Goal: Task Accomplishment & Management: Use online tool/utility

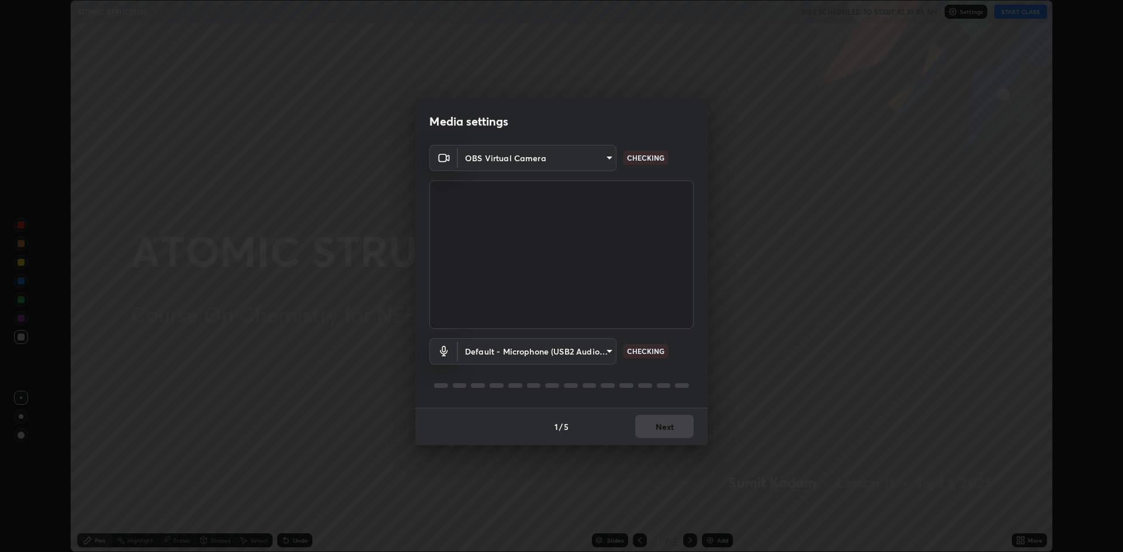
scroll to position [552, 1123]
click at [666, 425] on button "Next" at bounding box center [664, 426] width 58 height 23
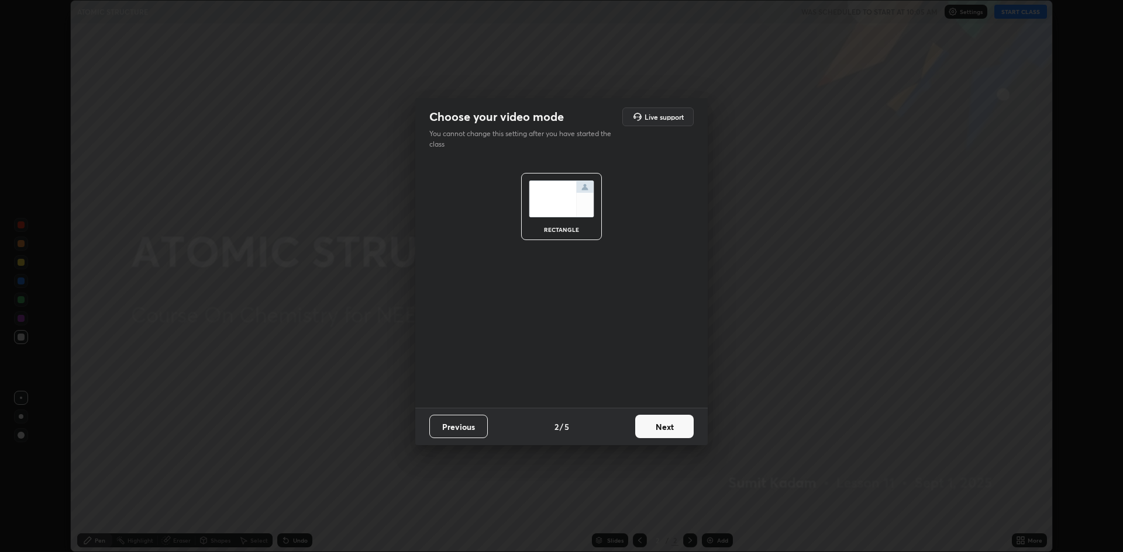
click at [669, 415] on button "Next" at bounding box center [664, 426] width 58 height 23
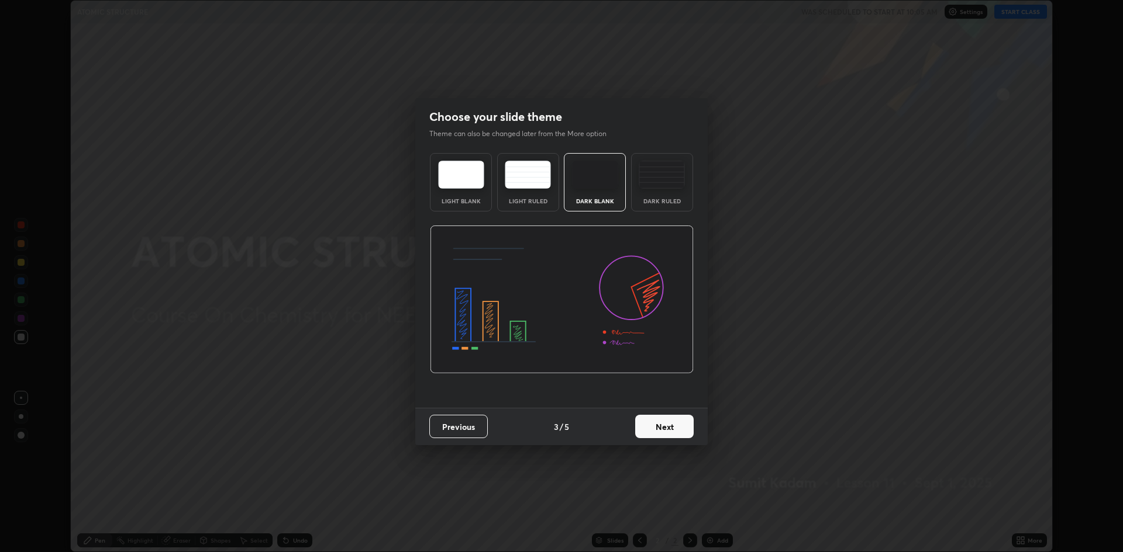
click at [675, 421] on button "Next" at bounding box center [664, 426] width 58 height 23
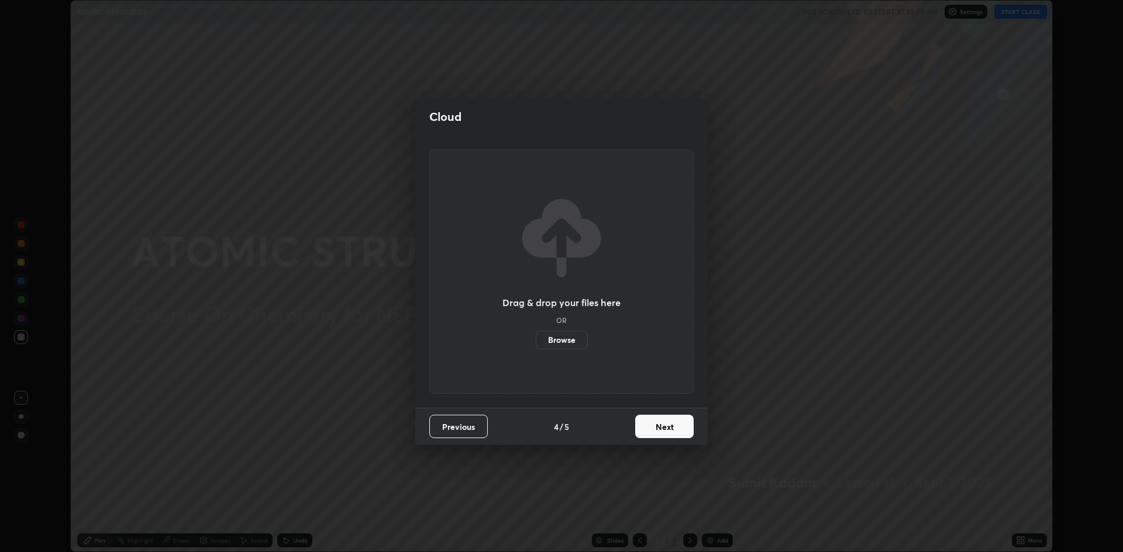
click at [674, 426] on button "Next" at bounding box center [664, 426] width 58 height 23
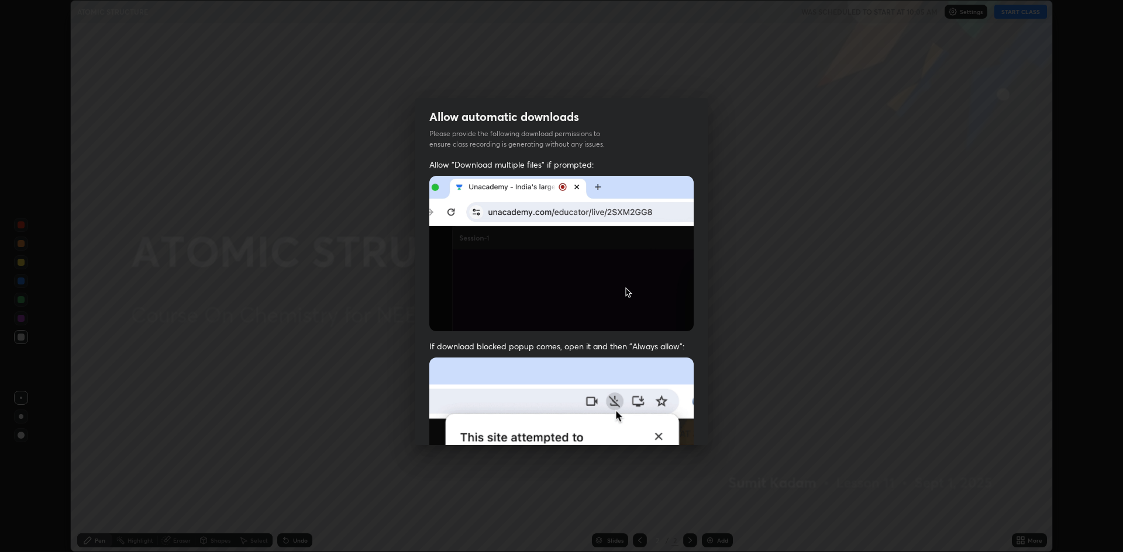
click at [436, 303] on img at bounding box center [561, 254] width 264 height 156
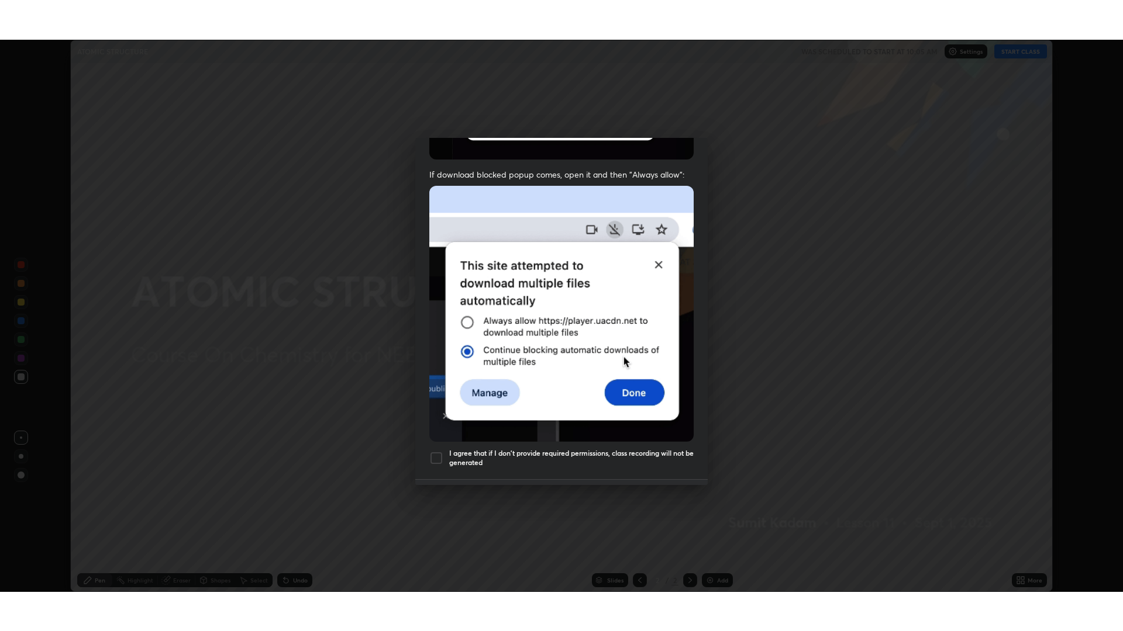
scroll to position [237, 0]
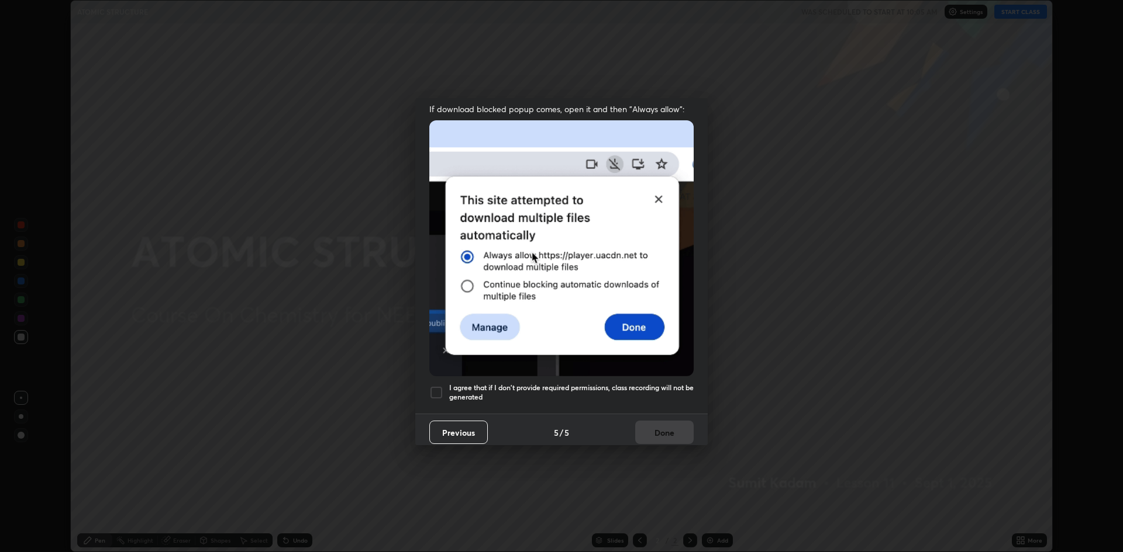
click at [432, 390] on div at bounding box center [436, 393] width 14 height 14
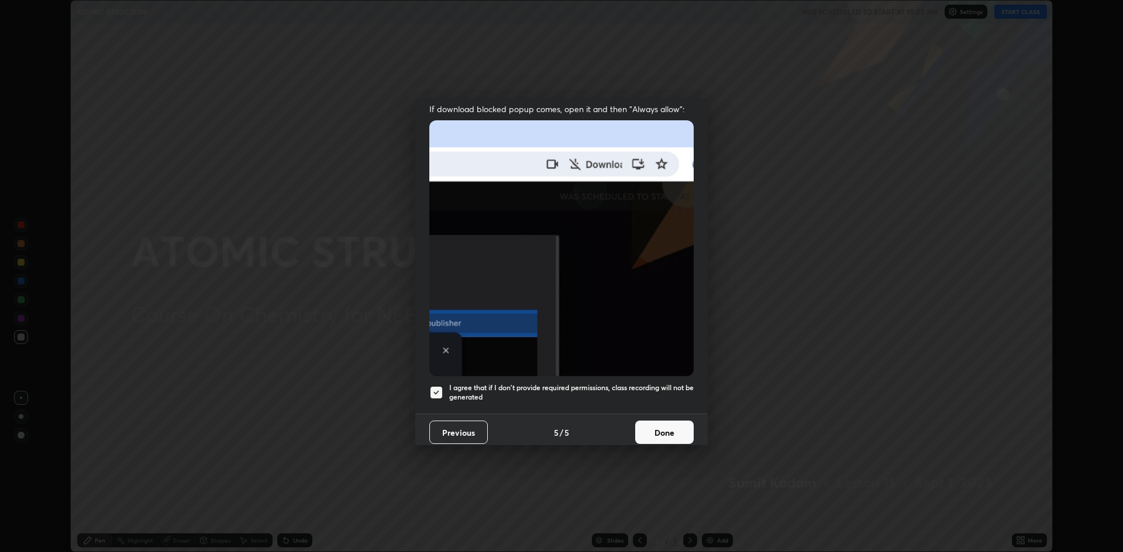
click at [666, 429] on button "Done" at bounding box center [664, 432] width 58 height 23
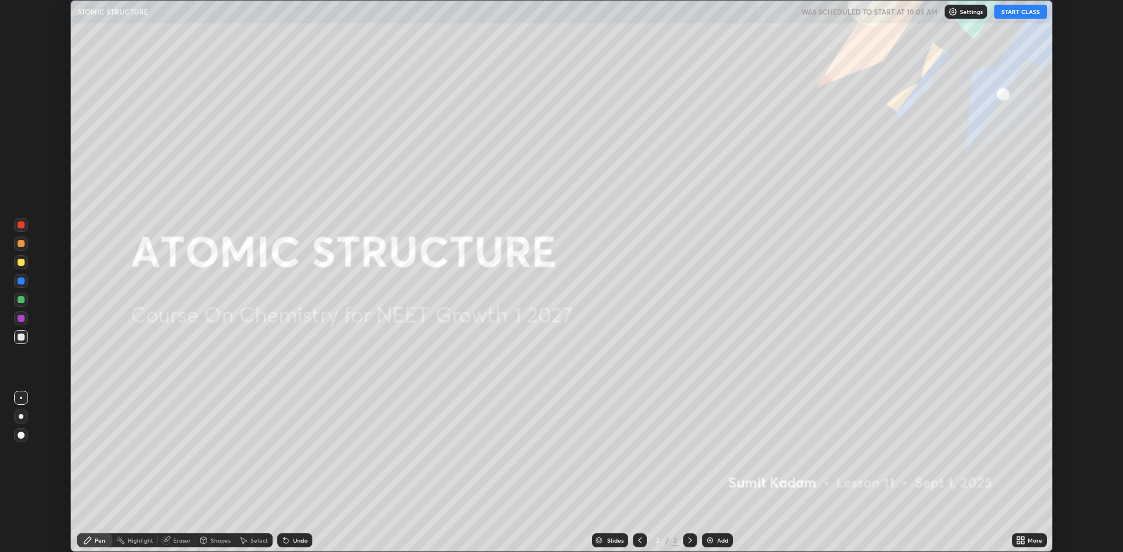
click at [1018, 10] on button "START CLASS" at bounding box center [1020, 12] width 53 height 14
click at [715, 537] on div "Add" at bounding box center [717, 541] width 31 height 14
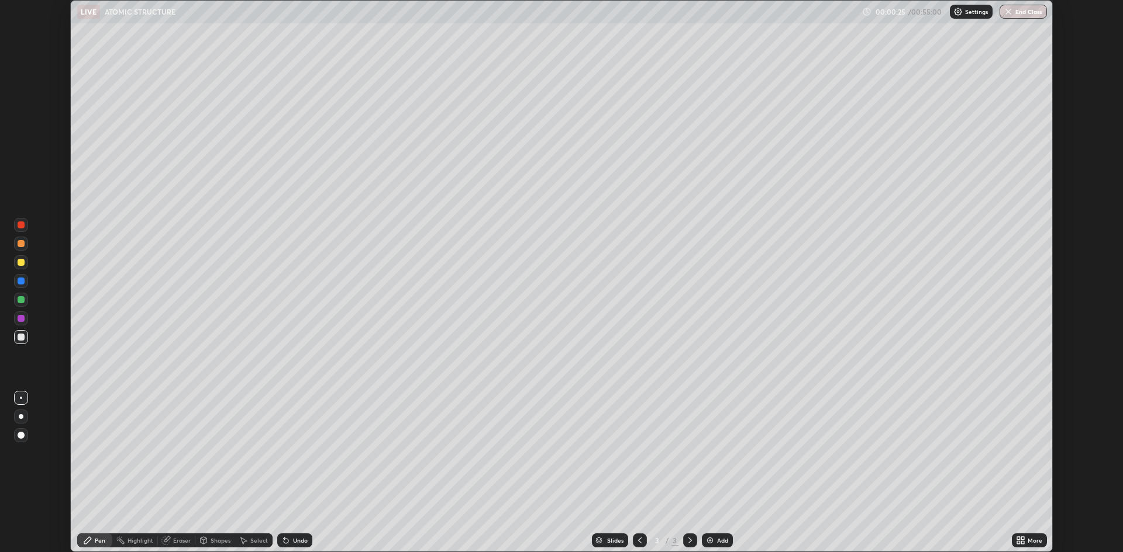
click at [20, 417] on div at bounding box center [21, 417] width 5 height 5
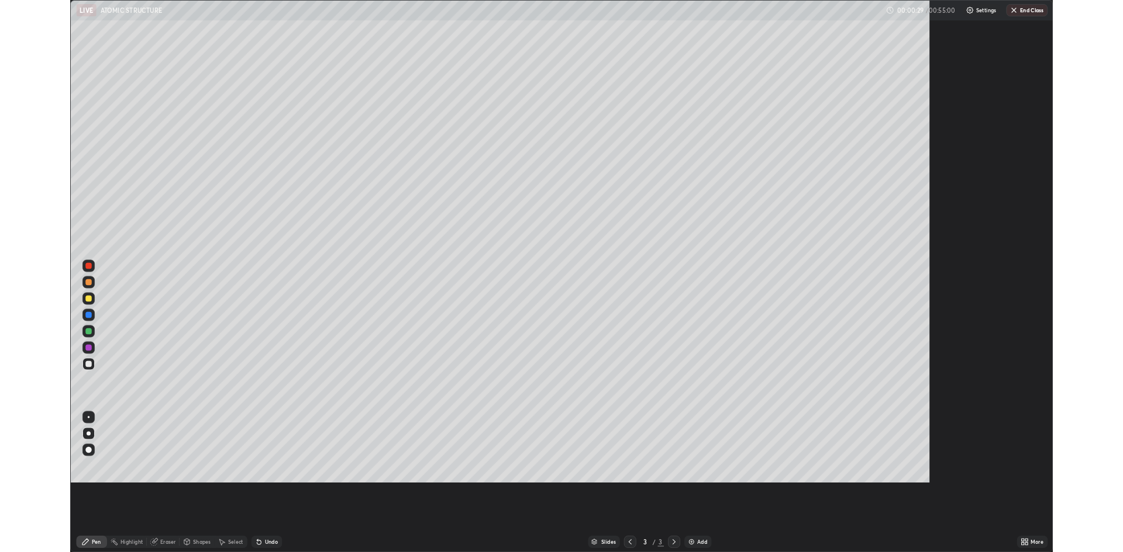
scroll to position [631, 1123]
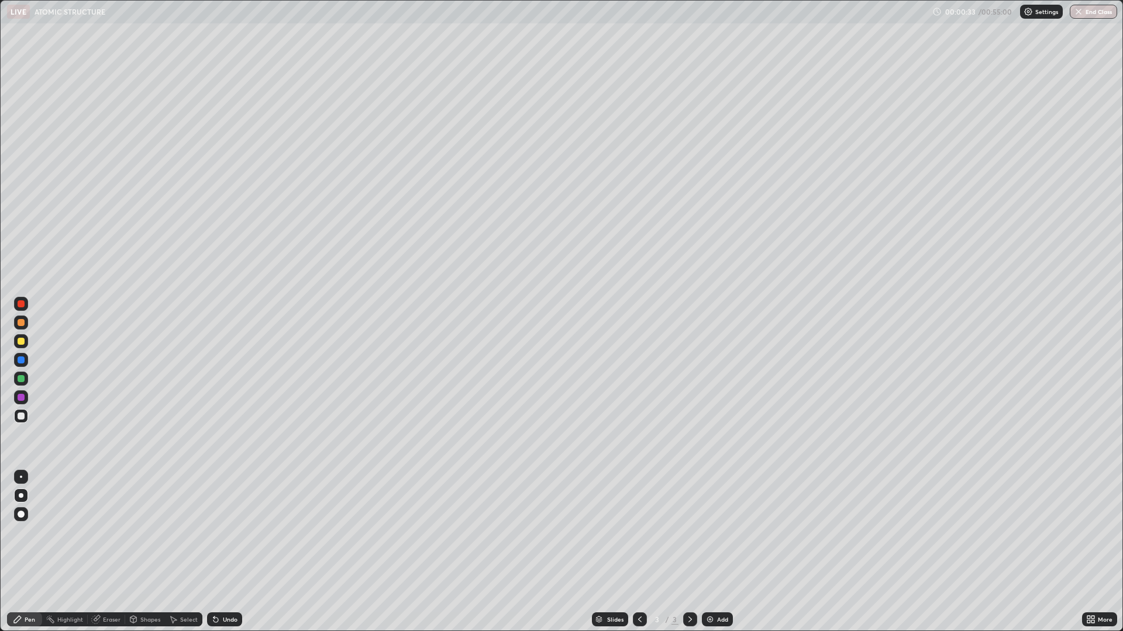
click at [216, 552] on icon at bounding box center [215, 620] width 5 height 5
click at [22, 341] on div at bounding box center [21, 341] width 7 height 7
click at [21, 323] on div at bounding box center [21, 322] width 7 height 7
click at [719, 552] on div "Add" at bounding box center [717, 620] width 31 height 14
click at [21, 341] on div at bounding box center [21, 341] width 7 height 7
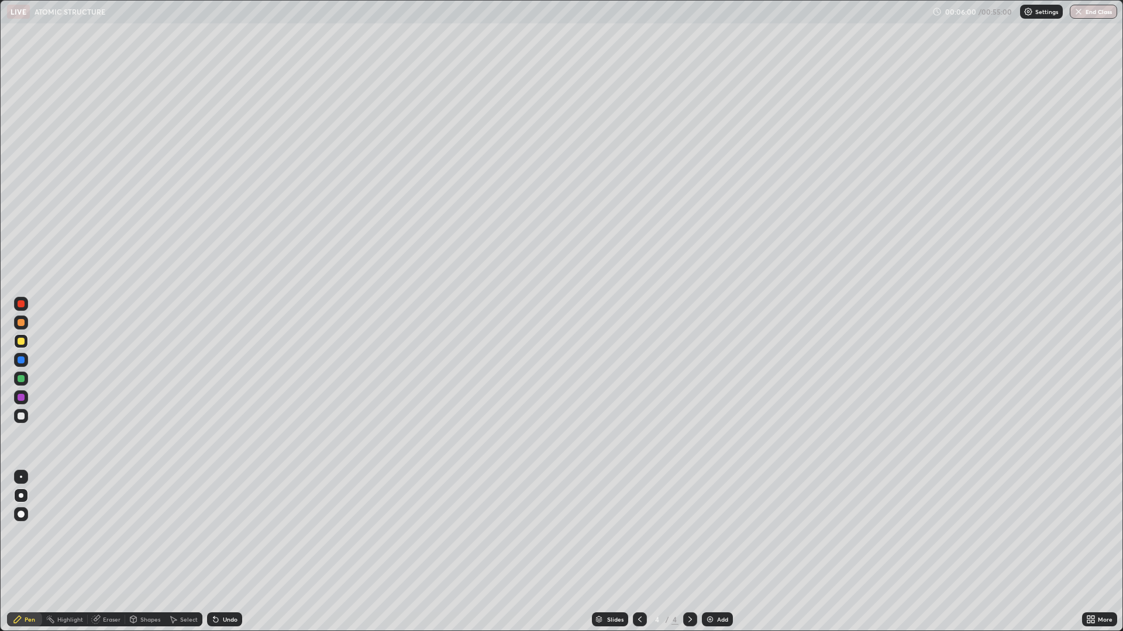
click at [22, 326] on div at bounding box center [21, 322] width 7 height 7
click at [108, 552] on div "Eraser" at bounding box center [112, 620] width 18 height 6
click at [21, 552] on icon at bounding box center [22, 580] width 6 height 6
click at [720, 552] on div "Add" at bounding box center [722, 620] width 11 height 6
click at [29, 552] on div "Pen" at bounding box center [30, 620] width 11 height 6
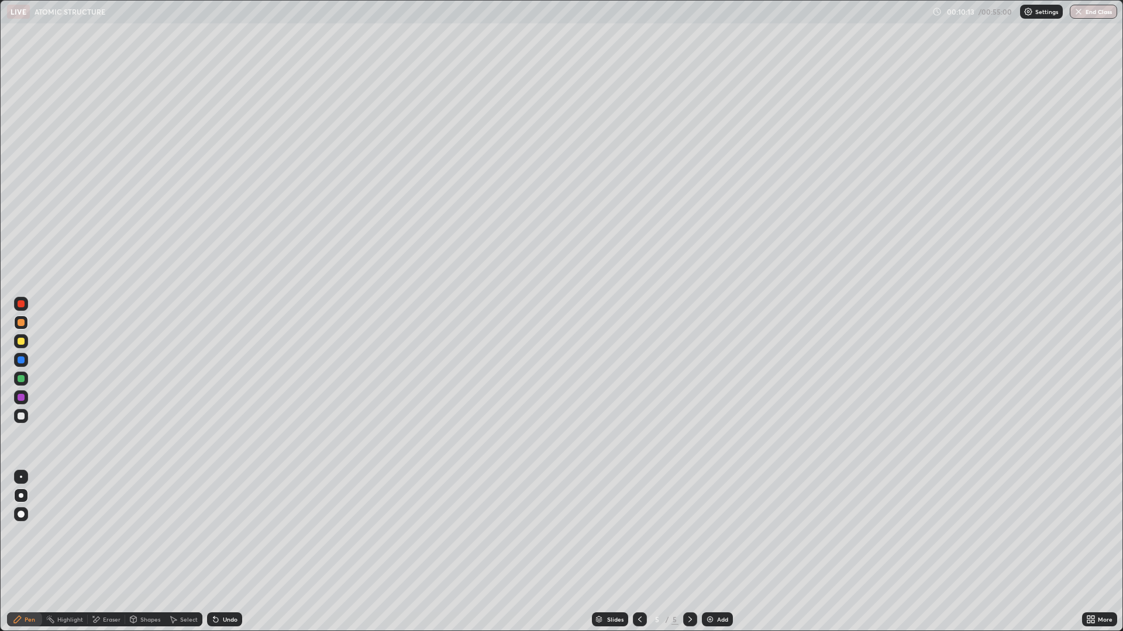
click at [19, 340] on div at bounding box center [21, 341] width 7 height 7
click at [227, 552] on div "Undo" at bounding box center [230, 620] width 15 height 6
click at [223, 552] on div "Undo" at bounding box center [230, 620] width 15 height 6
click at [21, 305] on div at bounding box center [21, 304] width 7 height 7
click at [19, 325] on div at bounding box center [21, 322] width 7 height 7
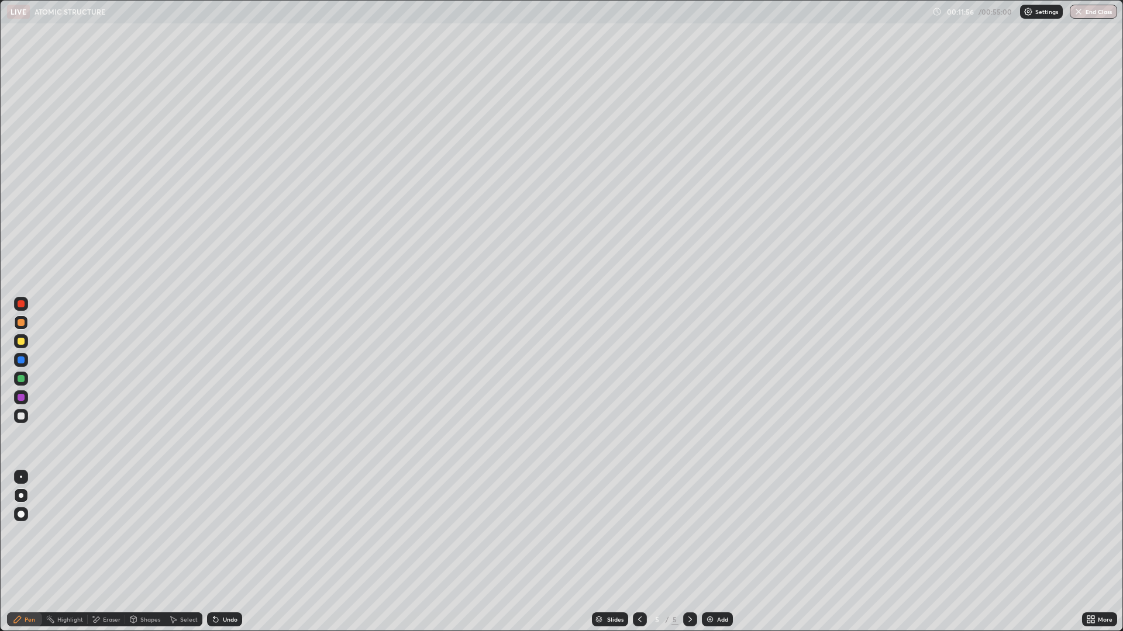
click at [220, 552] on div "Undo" at bounding box center [224, 620] width 35 height 14
click at [103, 552] on div "Eraser" at bounding box center [112, 620] width 18 height 6
click at [25, 552] on div "Pen" at bounding box center [30, 620] width 11 height 6
click at [20, 307] on div at bounding box center [21, 304] width 7 height 7
click at [713, 552] on img at bounding box center [709, 619] width 9 height 9
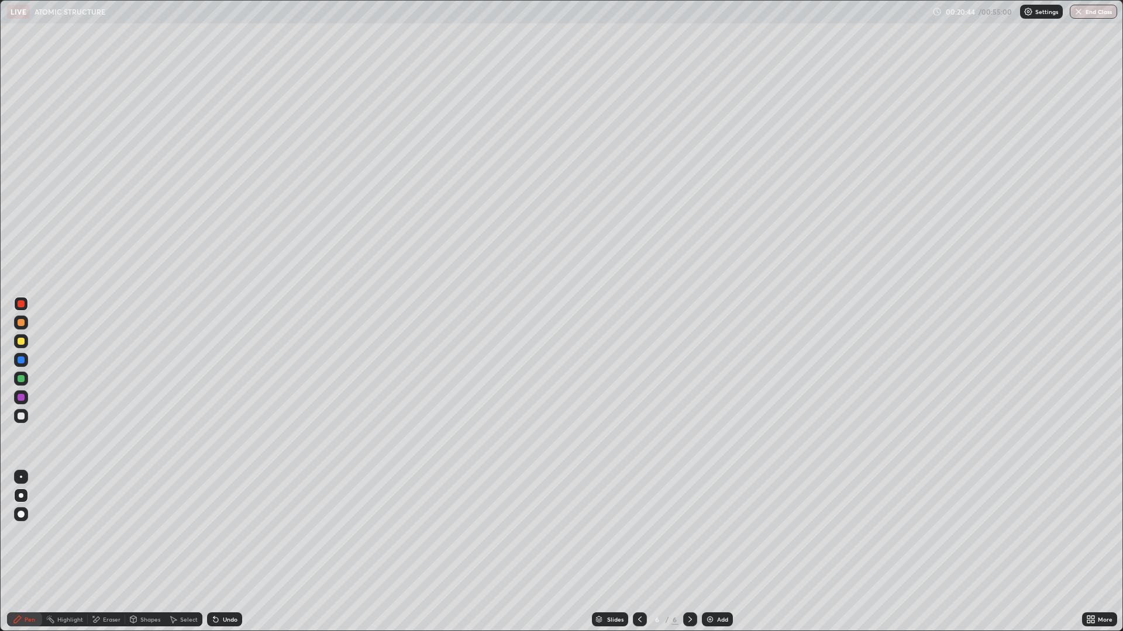
click at [23, 339] on div at bounding box center [21, 341] width 7 height 7
click at [21, 343] on div at bounding box center [21, 341] width 7 height 7
click at [20, 356] on div at bounding box center [21, 360] width 14 height 14
click at [106, 552] on div "Eraser" at bounding box center [106, 620] width 37 height 14
click at [23, 552] on div "Pen" at bounding box center [24, 620] width 35 height 14
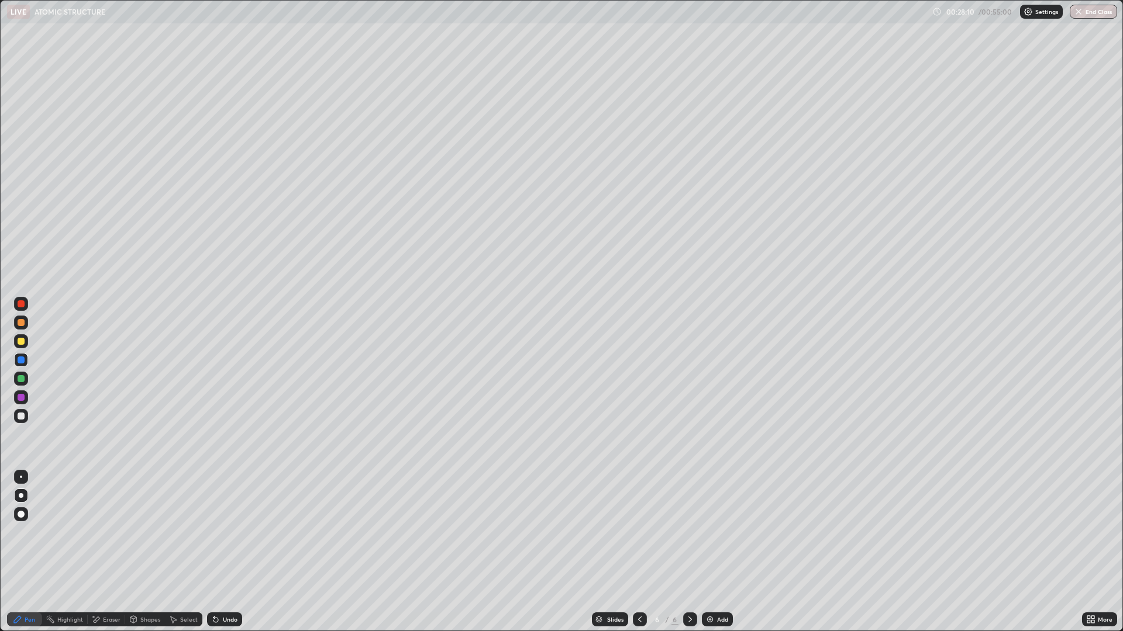
click at [721, 552] on div "Add" at bounding box center [722, 620] width 11 height 6
click at [107, 552] on div "Eraser" at bounding box center [112, 620] width 18 height 6
click at [30, 552] on div "Pen" at bounding box center [30, 620] width 11 height 6
click at [223, 552] on div "Undo" at bounding box center [230, 620] width 15 height 6
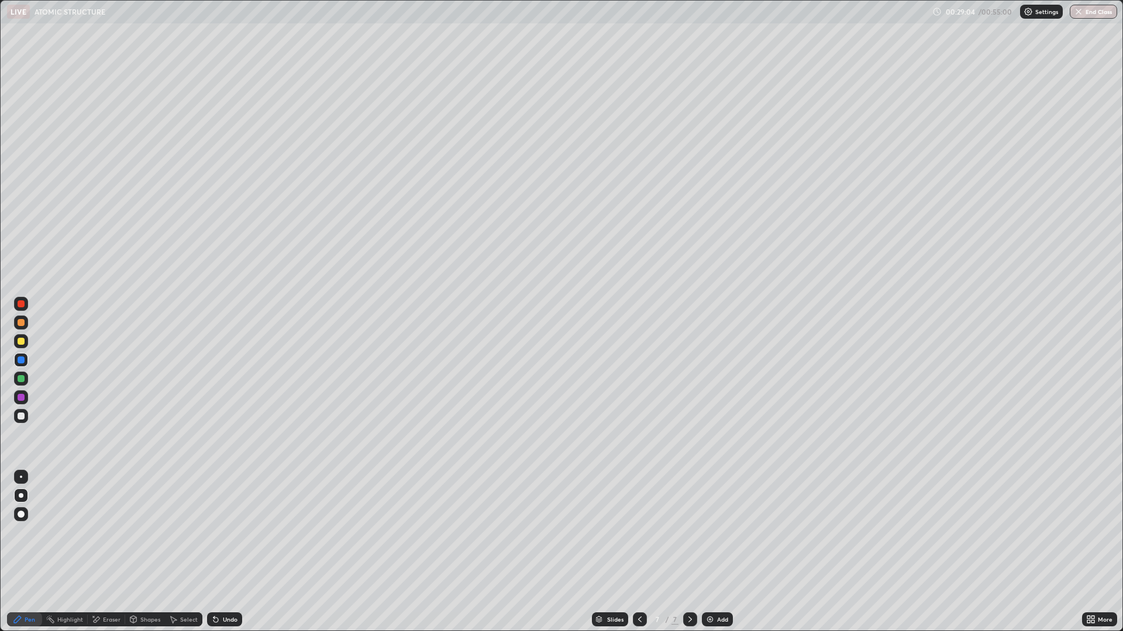
click at [223, 552] on div "Undo" at bounding box center [230, 620] width 15 height 6
click at [216, 552] on icon at bounding box center [215, 620] width 5 height 5
click at [22, 320] on div at bounding box center [21, 322] width 7 height 7
click at [23, 362] on div at bounding box center [21, 360] width 7 height 7
click at [223, 552] on div "Undo" at bounding box center [224, 620] width 35 height 14
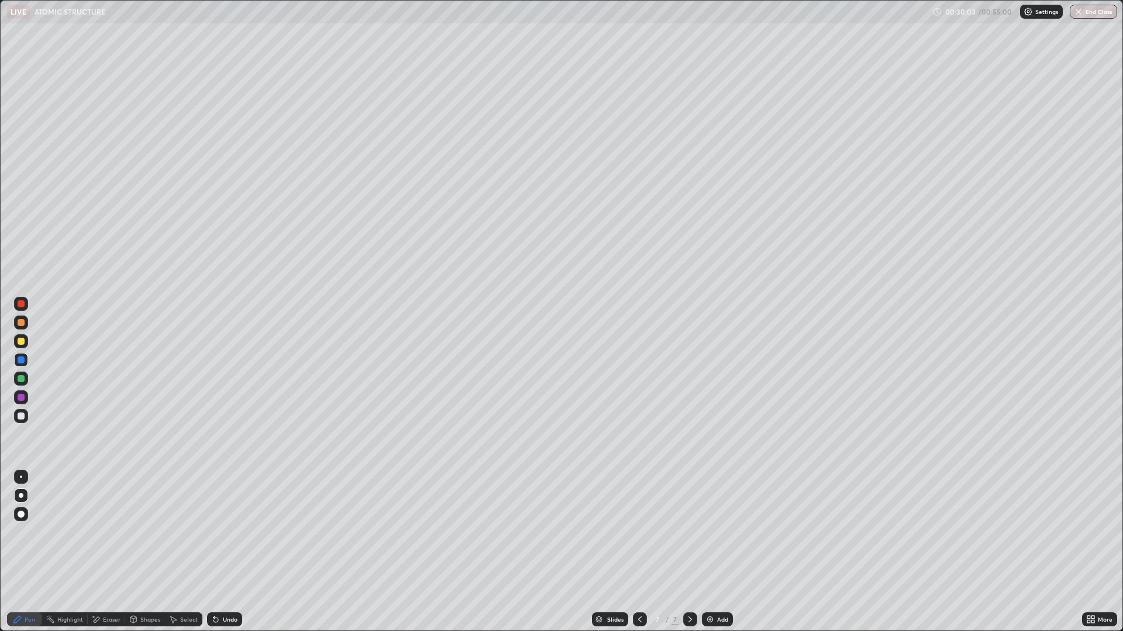
click at [20, 322] on div at bounding box center [21, 322] width 7 height 7
click at [721, 552] on div "Add" at bounding box center [722, 620] width 11 height 6
click at [639, 552] on icon at bounding box center [639, 619] width 9 height 9
click at [690, 552] on icon at bounding box center [689, 619] width 9 height 9
click at [218, 552] on div "Undo" at bounding box center [224, 620] width 35 height 14
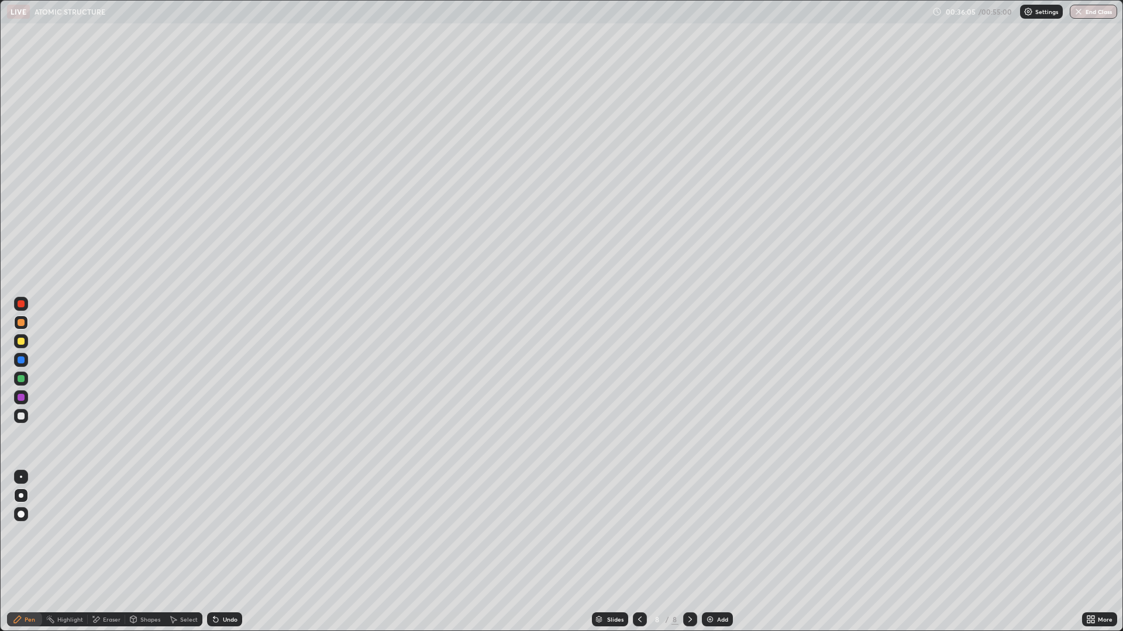
click at [723, 552] on div "Add" at bounding box center [722, 620] width 11 height 6
click at [22, 343] on div at bounding box center [21, 341] width 7 height 7
click at [116, 552] on div "Eraser" at bounding box center [112, 620] width 18 height 6
click at [30, 552] on div "Pen" at bounding box center [30, 620] width 11 height 6
click at [20, 379] on div at bounding box center [21, 378] width 7 height 7
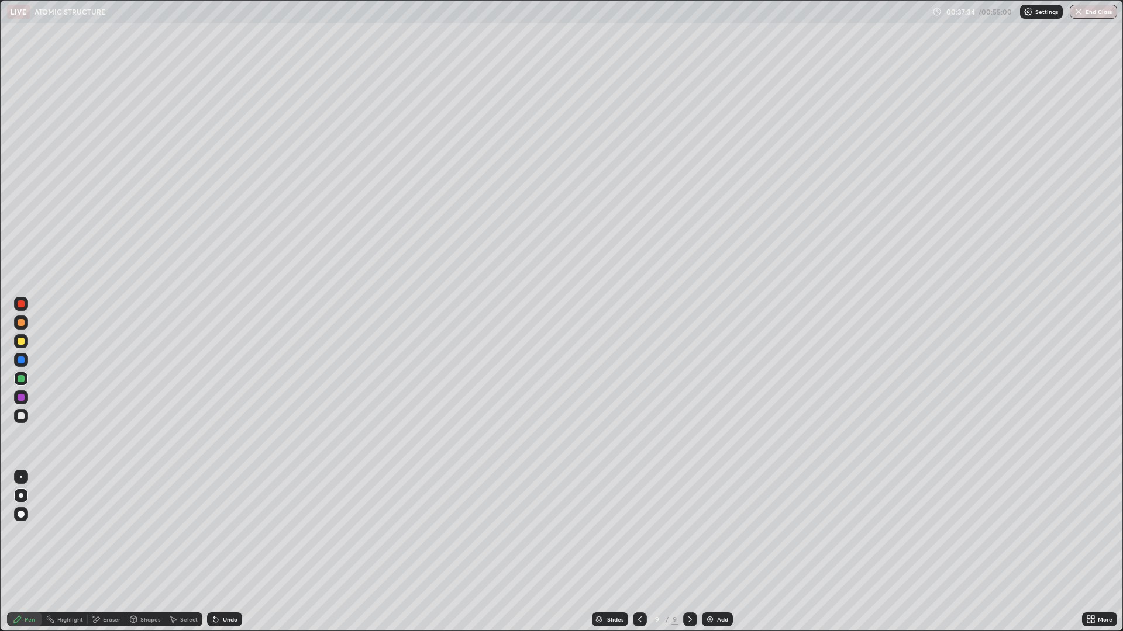
click at [214, 552] on icon at bounding box center [215, 620] width 5 height 5
click at [223, 552] on div "Undo" at bounding box center [230, 620] width 15 height 6
click at [720, 552] on div "Add" at bounding box center [722, 620] width 11 height 6
click at [18, 340] on div at bounding box center [21, 341] width 7 height 7
click at [20, 360] on div at bounding box center [21, 360] width 7 height 7
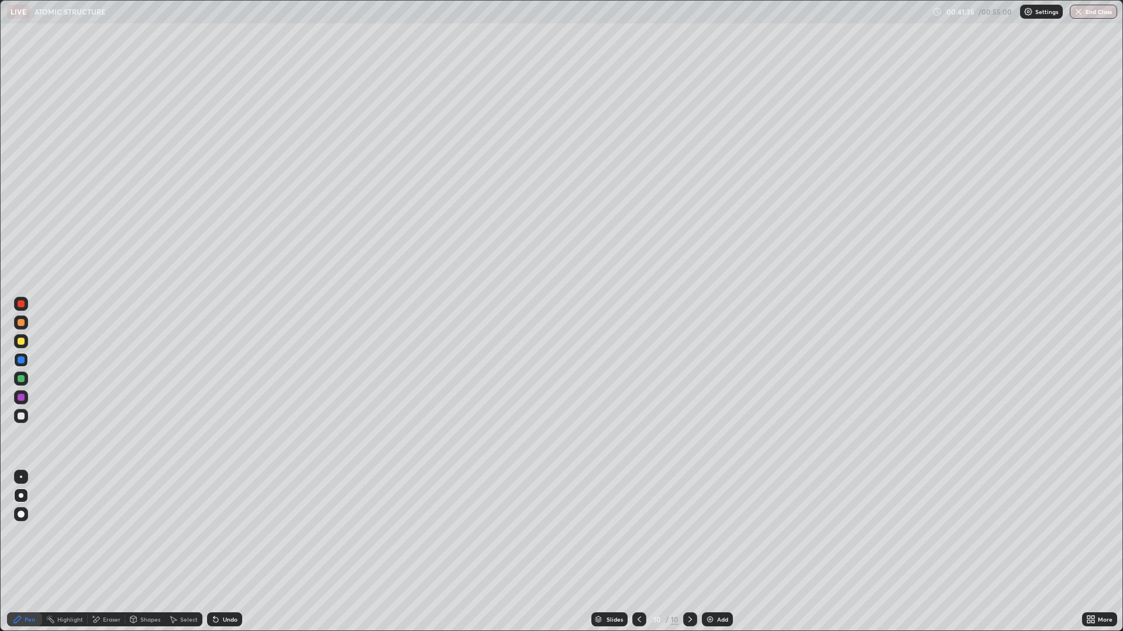
click at [638, 552] on icon at bounding box center [638, 619] width 9 height 9
click at [644, 552] on div at bounding box center [639, 620] width 14 height 14
click at [695, 552] on div at bounding box center [690, 620] width 14 height 14
click at [689, 552] on icon at bounding box center [689, 619] width 9 height 9
click at [638, 552] on icon at bounding box center [638, 619] width 9 height 9
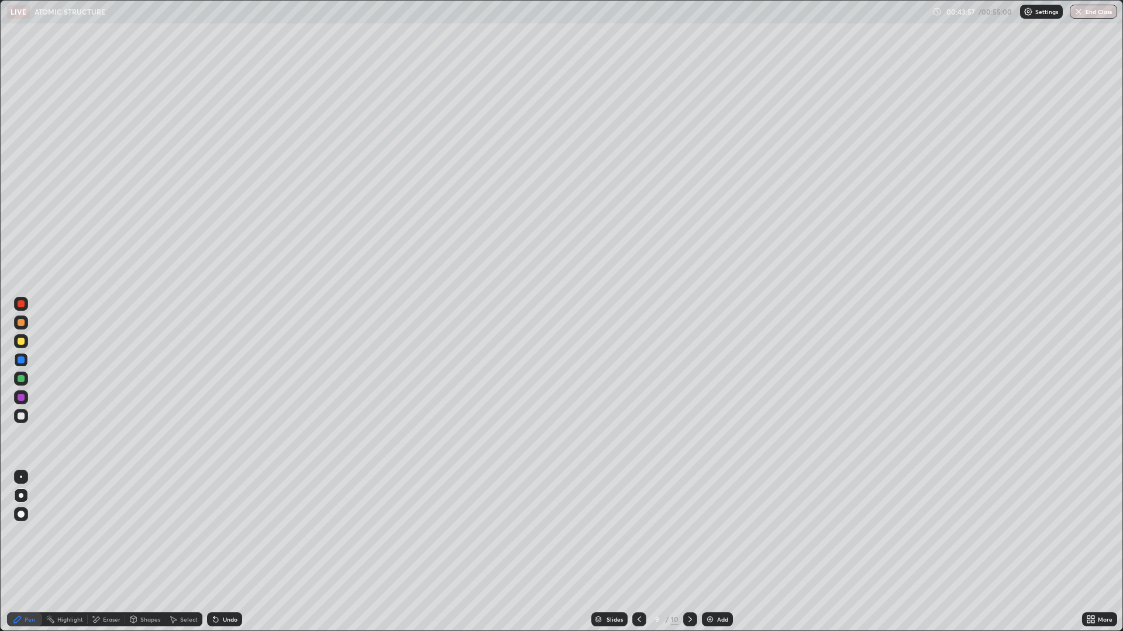
click at [689, 552] on icon at bounding box center [689, 619] width 9 height 9
click at [719, 552] on div "Add" at bounding box center [717, 620] width 31 height 14
click at [26, 341] on div at bounding box center [21, 341] width 14 height 14
click at [22, 360] on div at bounding box center [21, 360] width 7 height 7
click at [18, 341] on div at bounding box center [21, 341] width 7 height 7
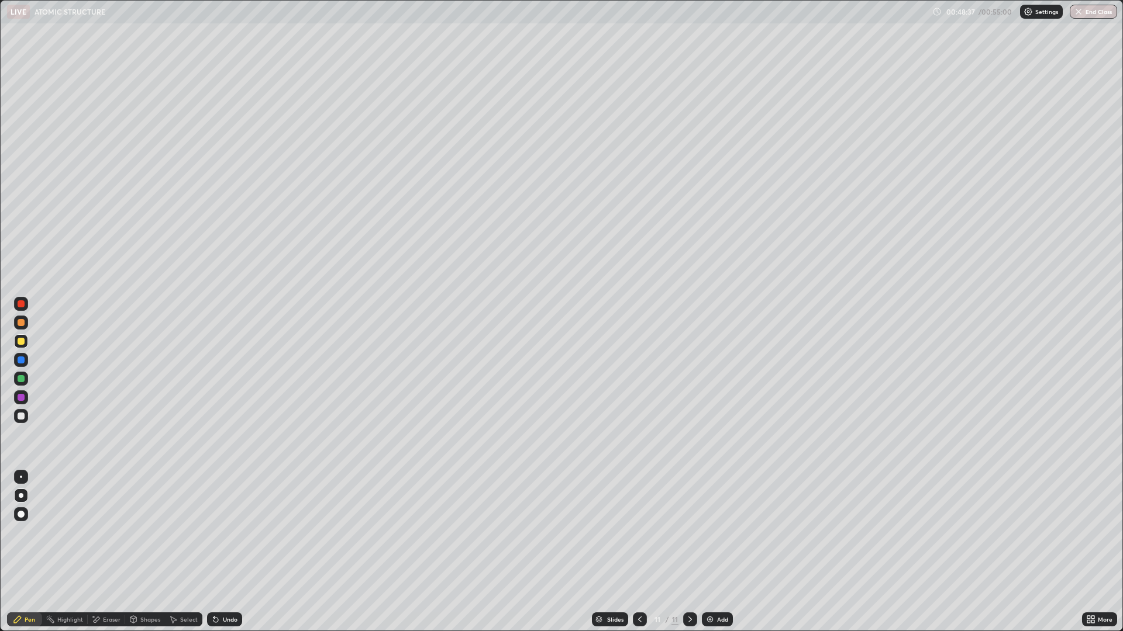
click at [23, 326] on div at bounding box center [21, 322] width 7 height 7
click at [20, 398] on div at bounding box center [21, 397] width 7 height 7
click at [22, 379] on div at bounding box center [21, 378] width 7 height 7
click at [717, 552] on div "Add" at bounding box center [722, 620] width 11 height 6
click at [23, 327] on div at bounding box center [21, 323] width 14 height 14
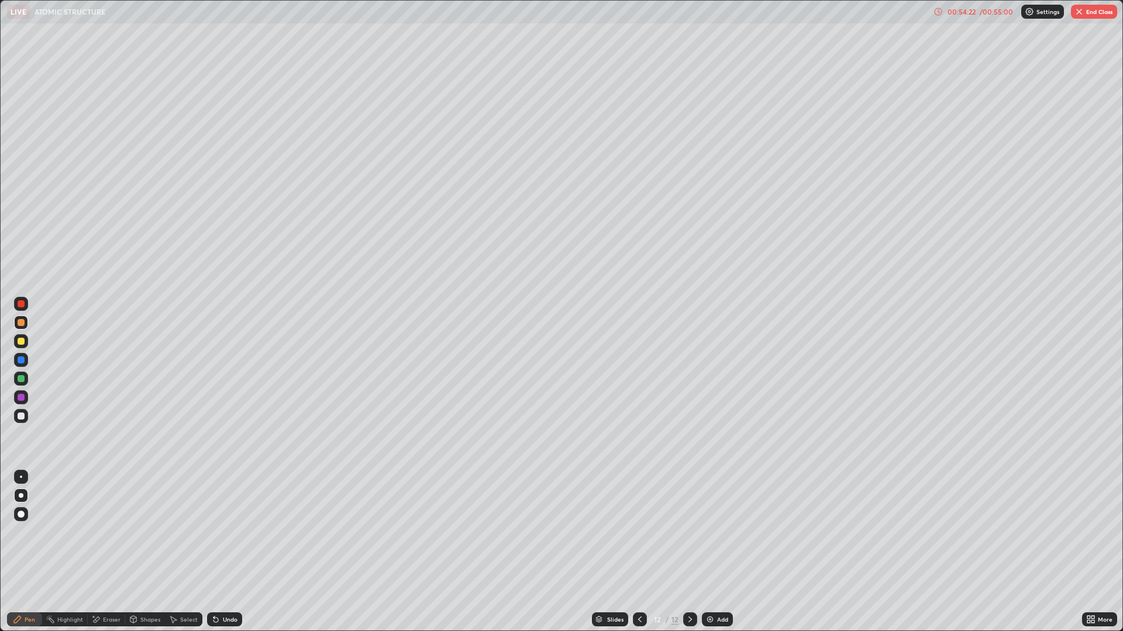
click at [218, 552] on icon at bounding box center [215, 619] width 9 height 9
click at [219, 552] on icon at bounding box center [215, 619] width 9 height 9
click at [1100, 12] on button "End Class" at bounding box center [1093, 12] width 46 height 14
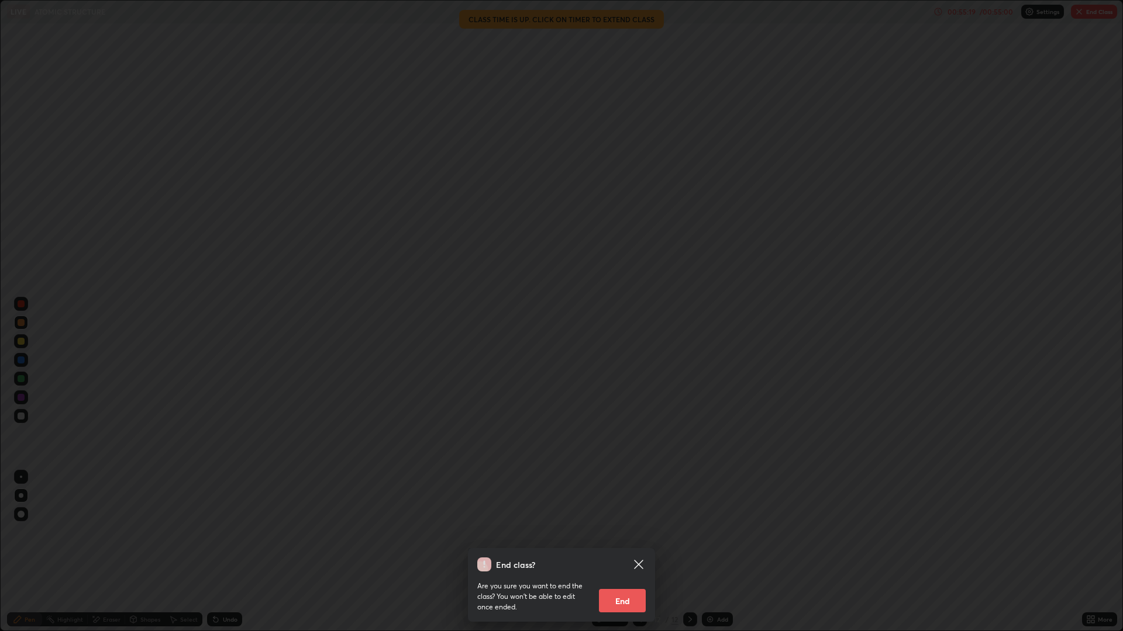
click at [826, 505] on div "End class? Are you sure you want to end the class? You won’t be able to edit on…" at bounding box center [561, 315] width 1123 height 631
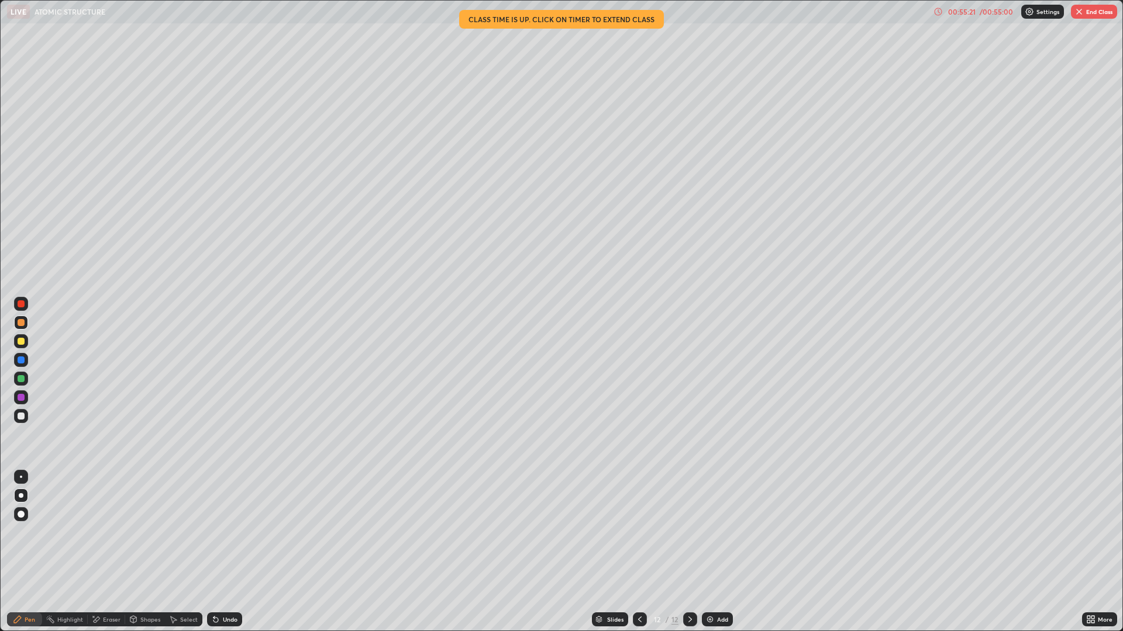
click at [1085, 14] on button "End Class" at bounding box center [1093, 12] width 46 height 14
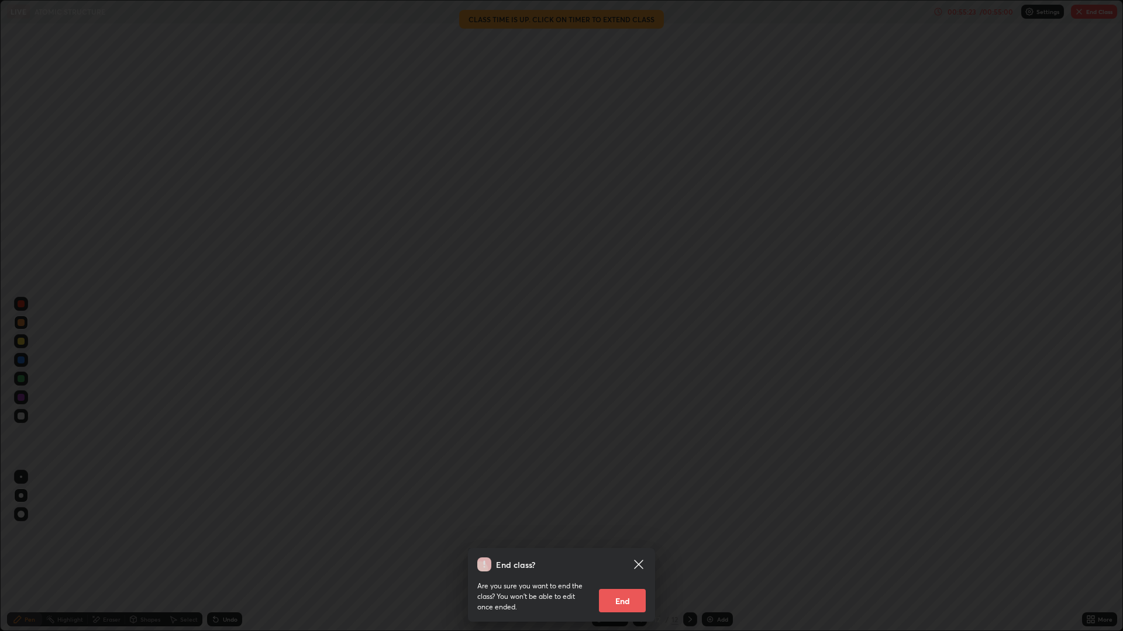
click at [628, 552] on button "End" at bounding box center [622, 600] width 47 height 23
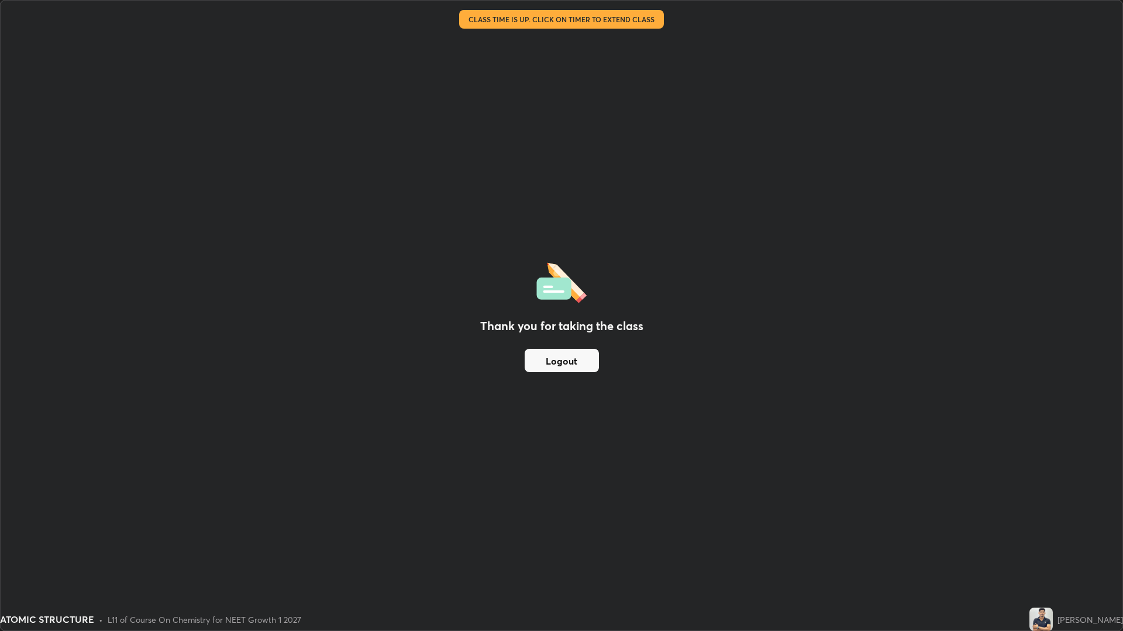
click at [570, 356] on button "Logout" at bounding box center [561, 360] width 74 height 23
click at [564, 360] on button "Logout" at bounding box center [561, 360] width 74 height 23
click at [560, 357] on button "Logout" at bounding box center [561, 360] width 74 height 23
click at [563, 343] on div "Thank you for taking the class Logout" at bounding box center [561, 316] width 1121 height 630
click at [566, 340] on div "Thank you for taking the class Logout" at bounding box center [561, 316] width 1121 height 630
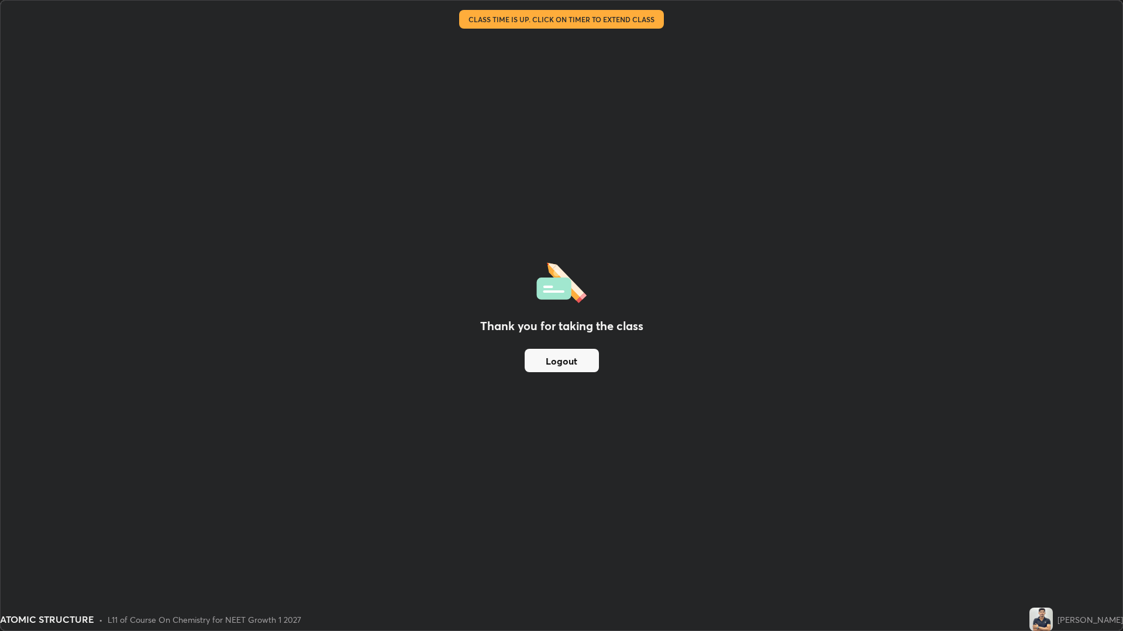
click at [556, 359] on button "Logout" at bounding box center [561, 360] width 74 height 23
click at [554, 362] on button "Logout" at bounding box center [561, 360] width 74 height 23
click at [559, 362] on button "Logout" at bounding box center [561, 360] width 74 height 23
click at [565, 356] on button "Logout" at bounding box center [561, 360] width 74 height 23
click at [565, 359] on button "Logout" at bounding box center [561, 360] width 74 height 23
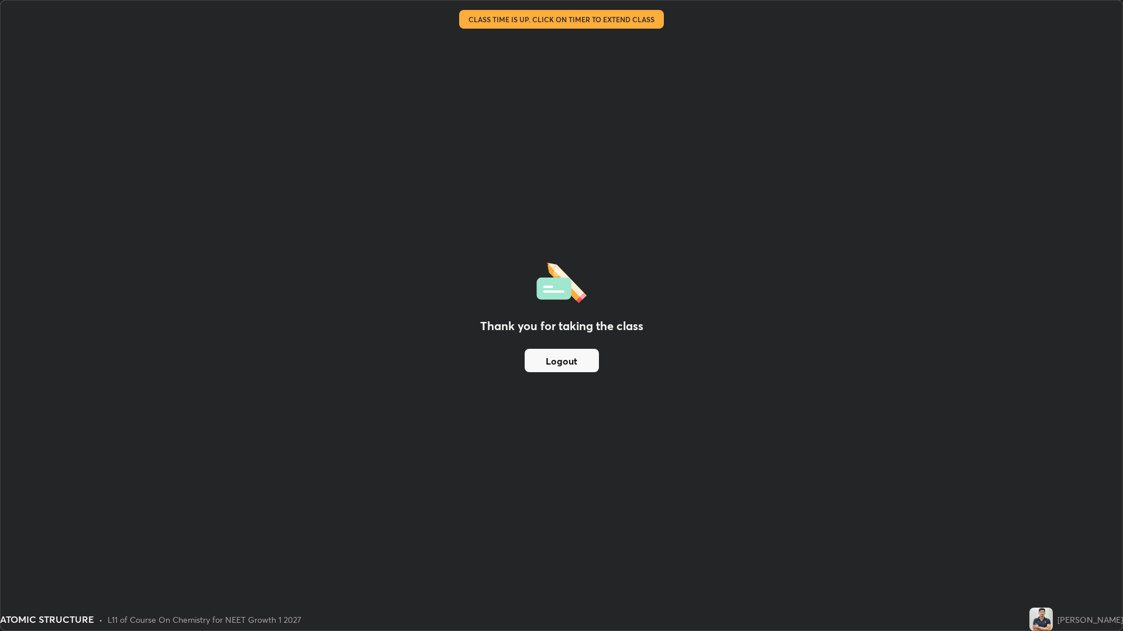
click at [565, 359] on button "Logout" at bounding box center [561, 360] width 74 height 23
click at [568, 357] on button "Logout" at bounding box center [561, 360] width 74 height 23
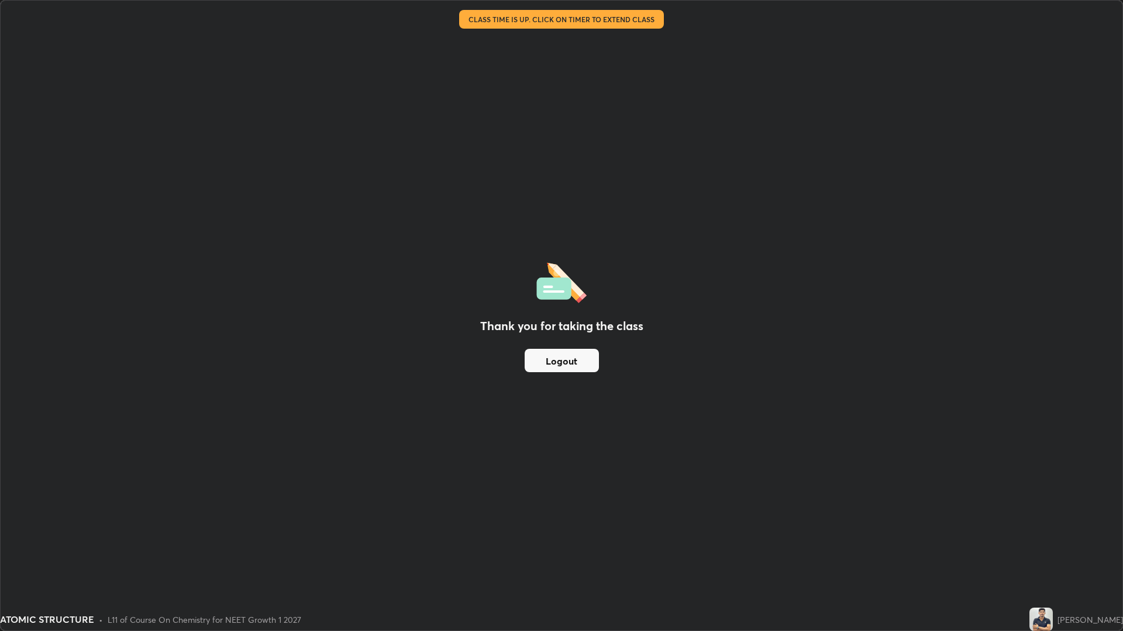
click at [940, 276] on div "Thank you for taking the class Logout" at bounding box center [561, 316] width 1121 height 630
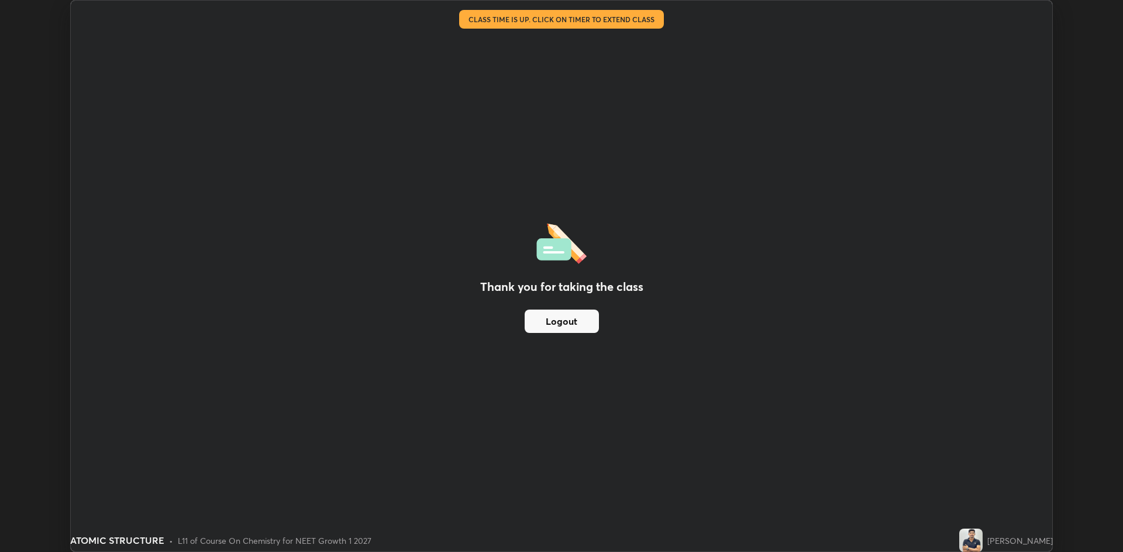
scroll to position [57912, 57342]
click at [556, 323] on button "Logout" at bounding box center [561, 321] width 74 height 23
click at [566, 317] on button "Logout" at bounding box center [561, 321] width 74 height 23
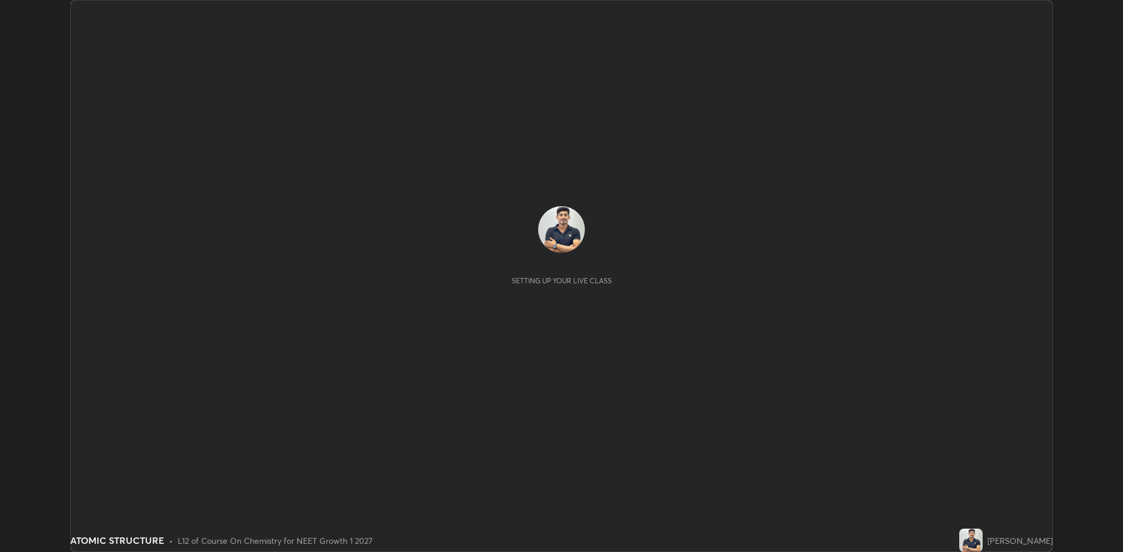
scroll to position [552, 1123]
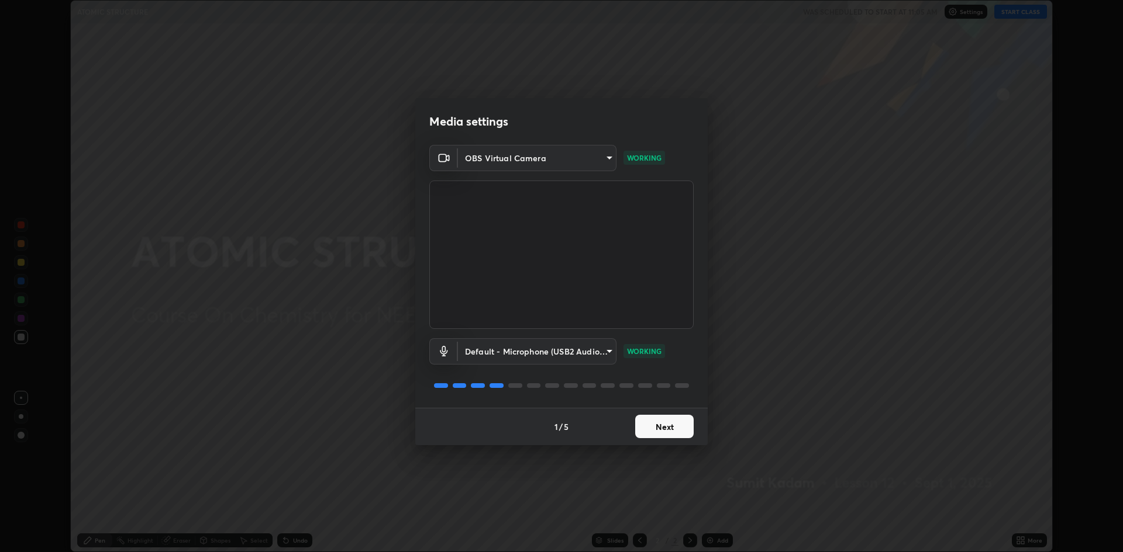
click at [674, 421] on button "Next" at bounding box center [664, 426] width 58 height 23
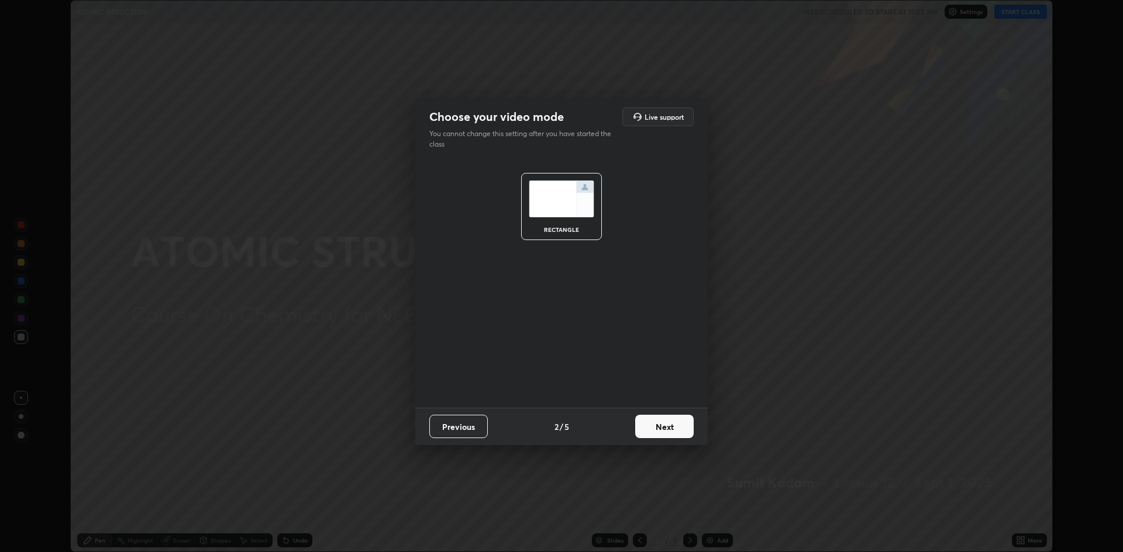
click at [668, 422] on button "Next" at bounding box center [664, 426] width 58 height 23
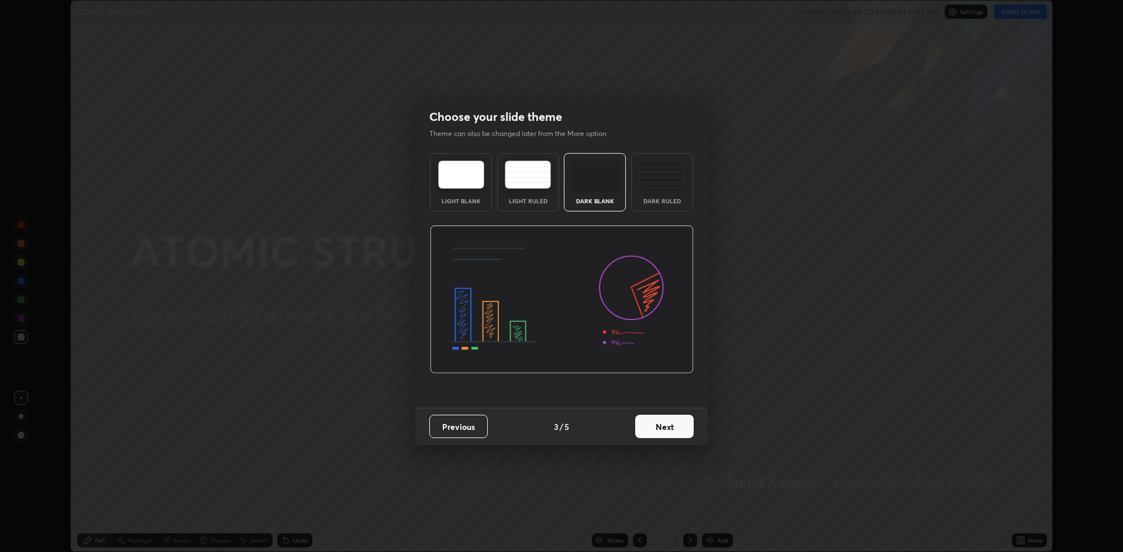
click at [664, 427] on button "Next" at bounding box center [664, 426] width 58 height 23
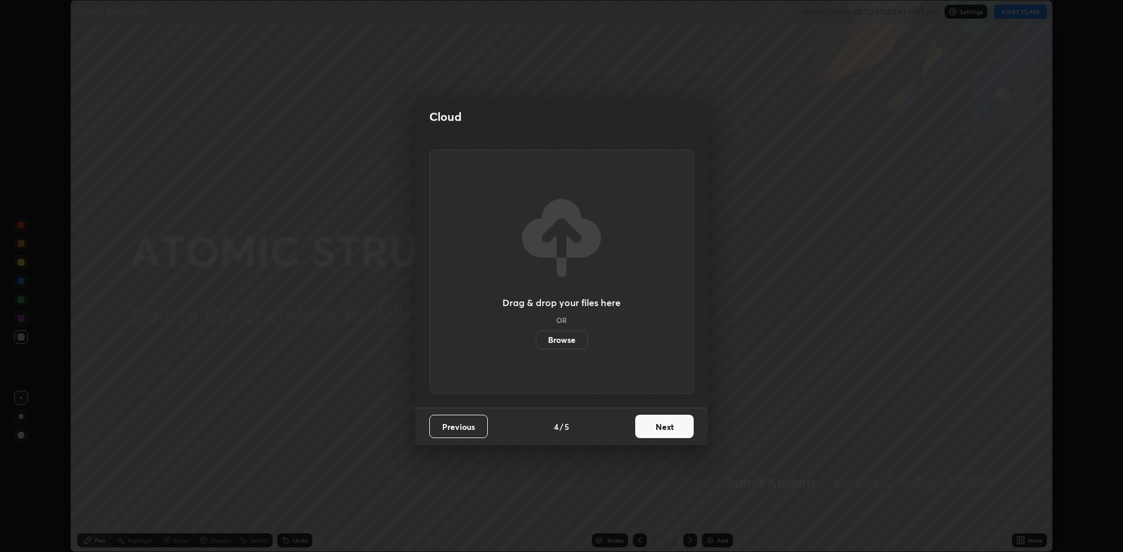
click at [663, 429] on button "Next" at bounding box center [664, 426] width 58 height 23
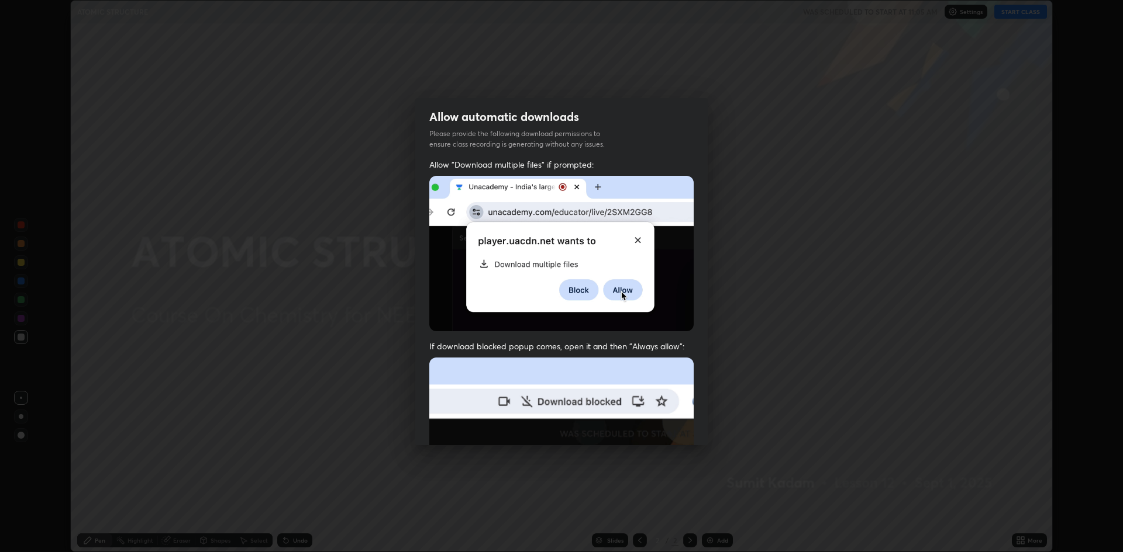
click at [661, 432] on img at bounding box center [561, 485] width 264 height 255
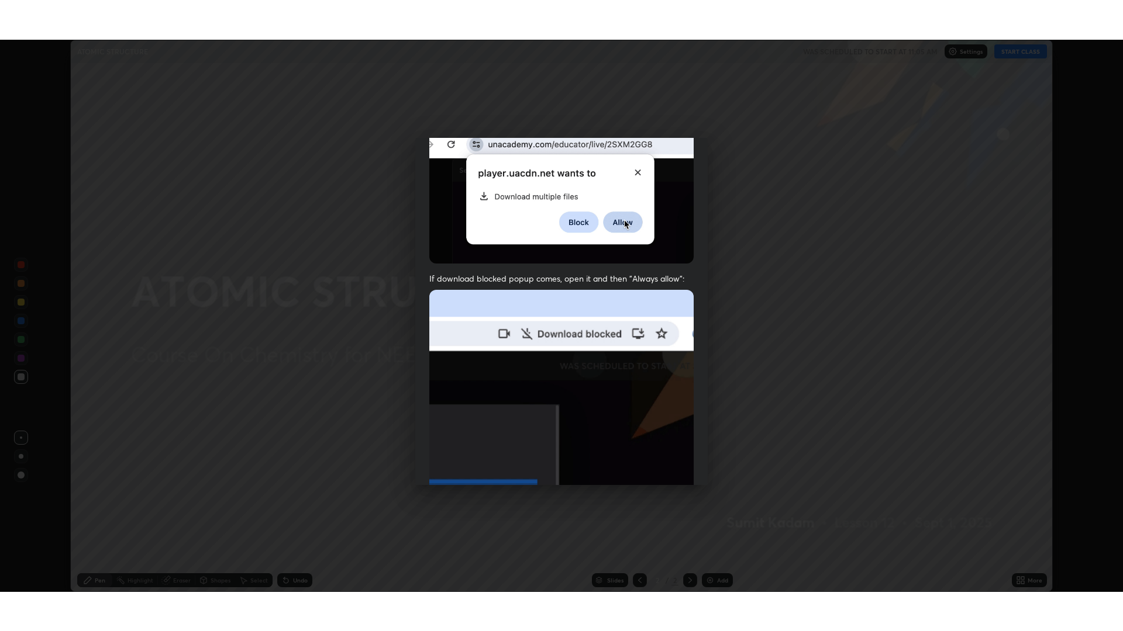
scroll to position [237, 0]
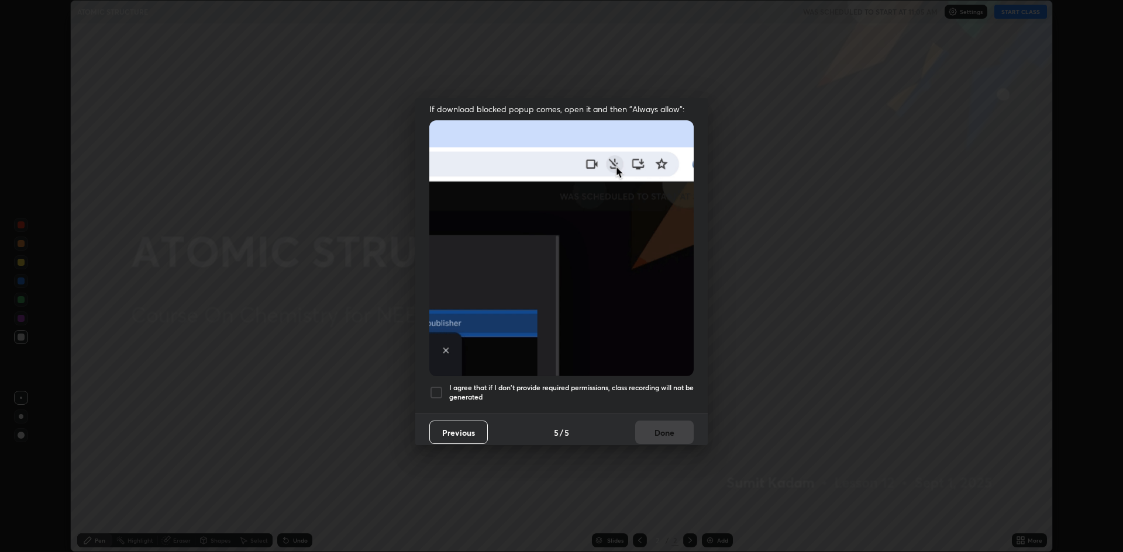
click at [434, 388] on div at bounding box center [436, 393] width 14 height 14
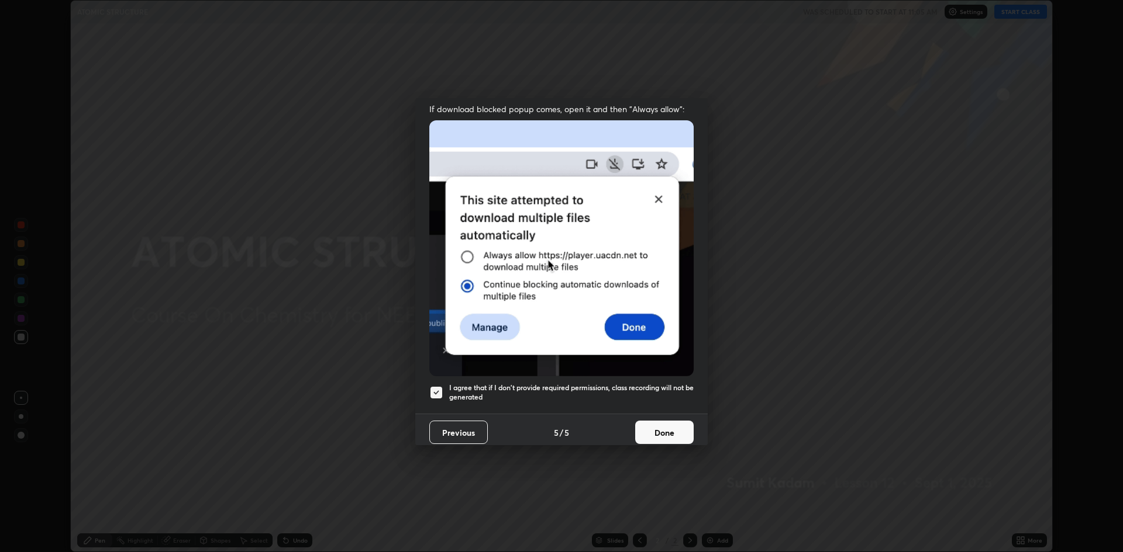
click at [659, 422] on button "Done" at bounding box center [664, 432] width 58 height 23
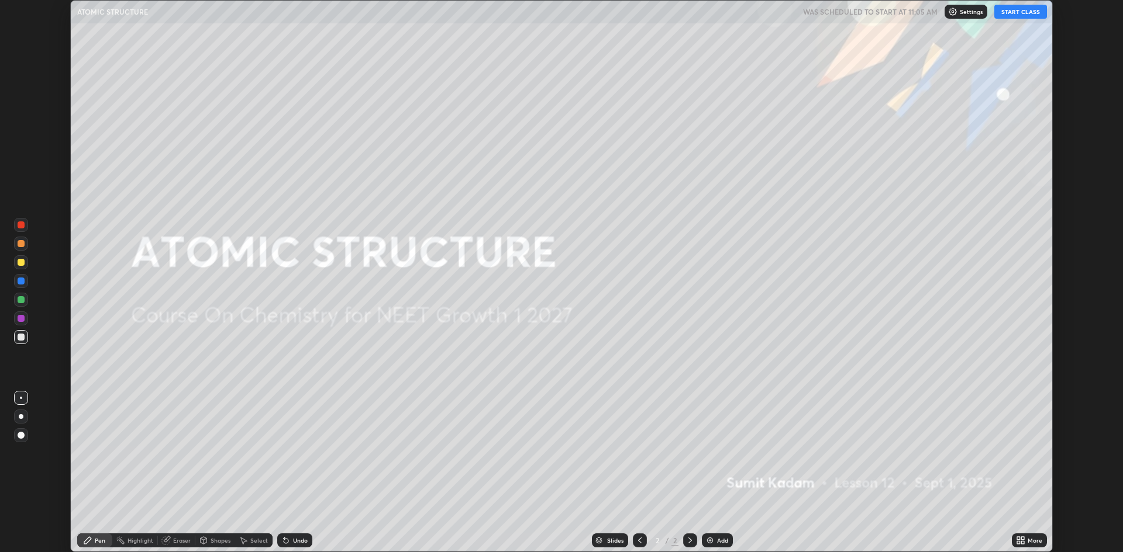
click at [1023, 11] on button "START CLASS" at bounding box center [1020, 12] width 53 height 14
click at [708, 543] on img at bounding box center [709, 540] width 9 height 9
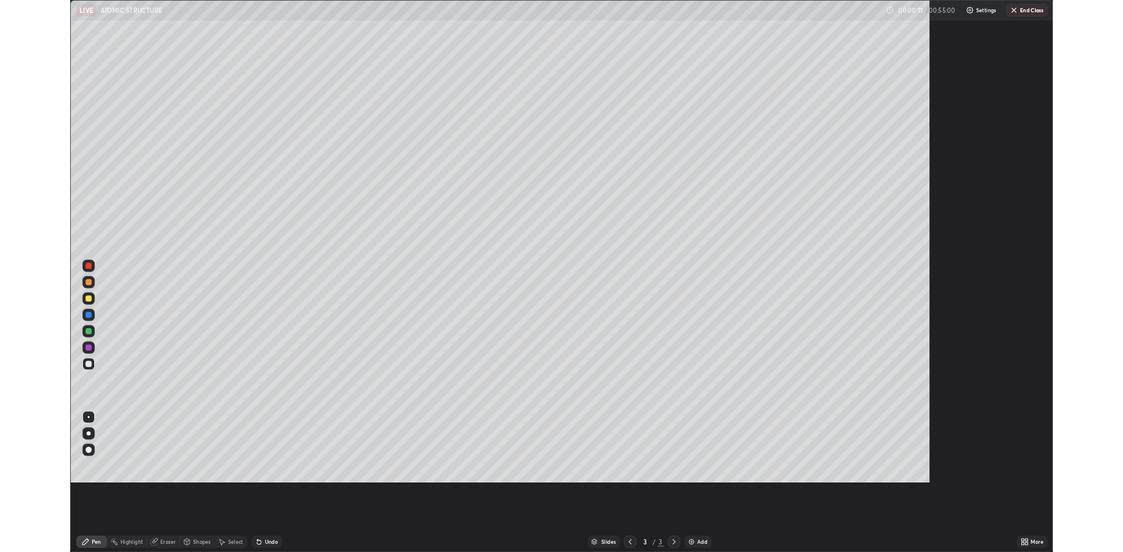
scroll to position [631, 1123]
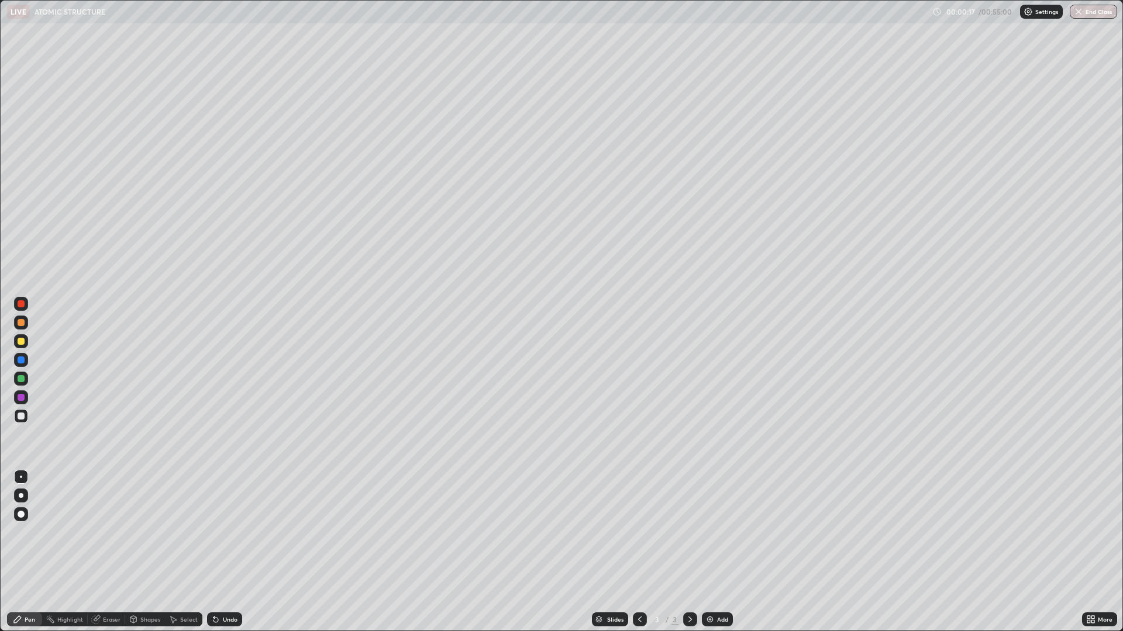
click at [26, 489] on div at bounding box center [21, 496] width 14 height 14
click at [19, 358] on div at bounding box center [21, 360] width 7 height 7
click at [21, 342] on div at bounding box center [21, 341] width 7 height 7
click at [19, 384] on div at bounding box center [21, 379] width 14 height 14
click at [20, 404] on div at bounding box center [21, 398] width 14 height 14
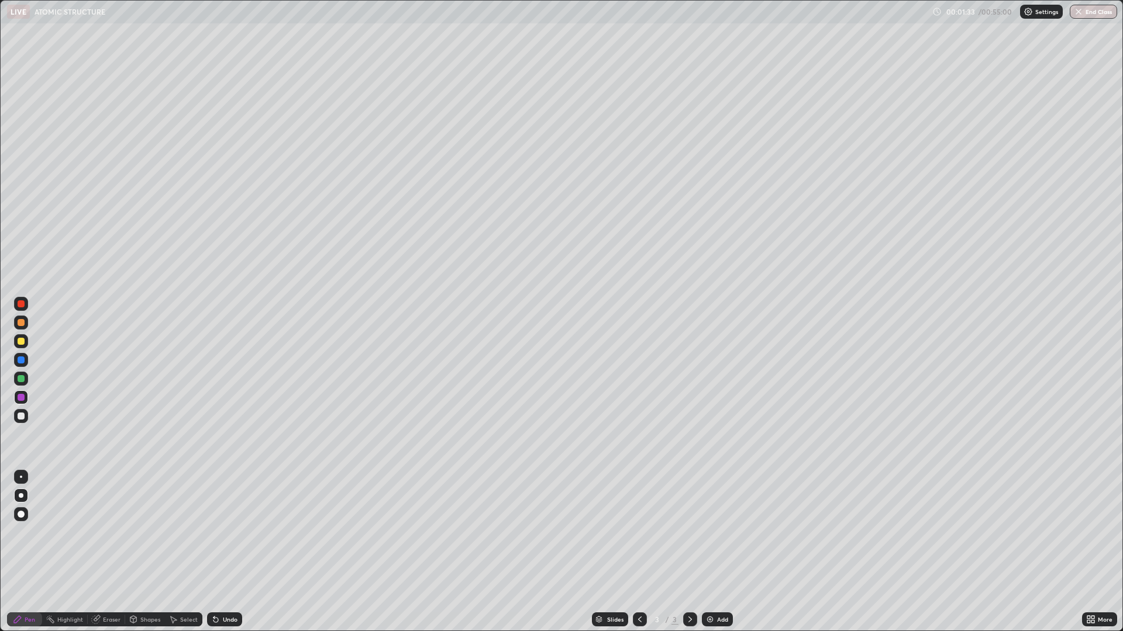
click at [20, 341] on div at bounding box center [21, 341] width 7 height 7
click at [18, 320] on div at bounding box center [21, 322] width 7 height 7
click at [227, 552] on div "Undo" at bounding box center [230, 620] width 15 height 6
click at [18, 355] on div at bounding box center [21, 360] width 14 height 14
click at [715, 552] on div "Add" at bounding box center [717, 620] width 31 height 14
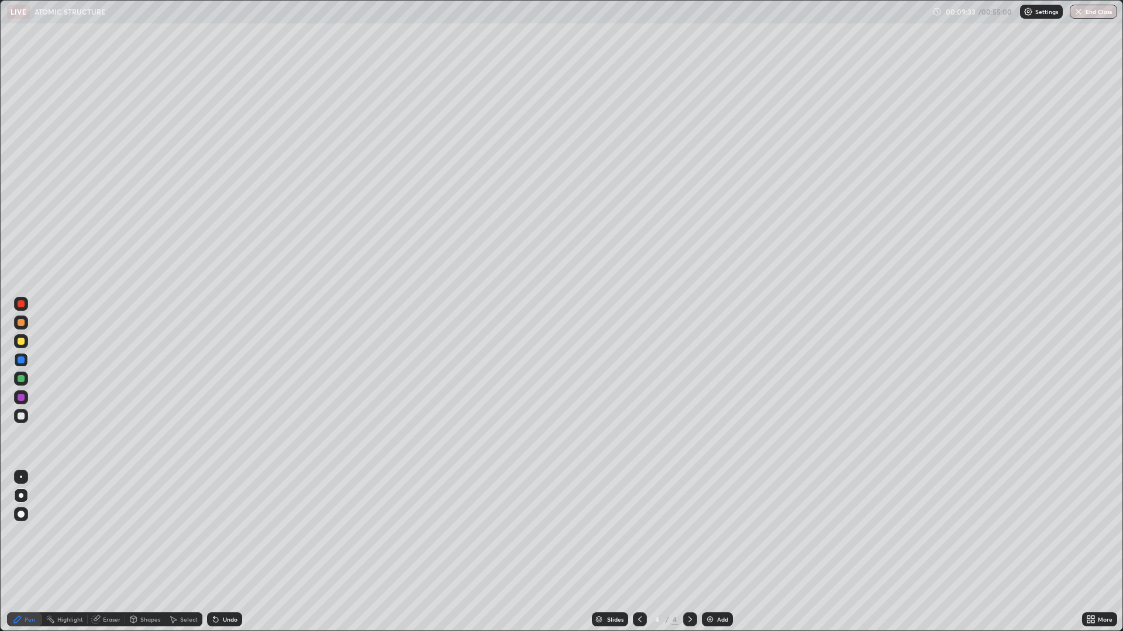
click at [20, 382] on div at bounding box center [21, 378] width 7 height 7
click at [712, 552] on div "Add" at bounding box center [717, 620] width 31 height 14
click at [640, 552] on icon at bounding box center [639, 619] width 9 height 9
click at [18, 321] on div at bounding box center [21, 322] width 7 height 7
click at [20, 360] on div at bounding box center [21, 360] width 7 height 7
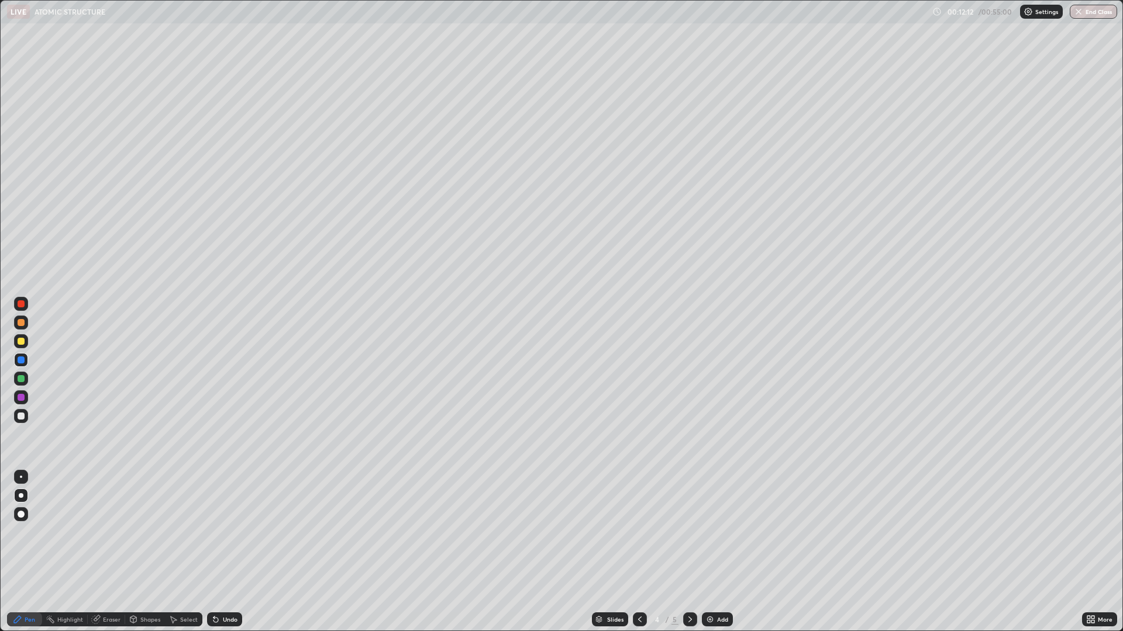
click at [22, 344] on div at bounding box center [21, 341] width 7 height 7
click at [22, 303] on div at bounding box center [21, 304] width 7 height 7
click at [20, 378] on div at bounding box center [21, 378] width 7 height 7
click at [222, 552] on div "Undo" at bounding box center [224, 620] width 35 height 14
click at [717, 552] on div "Add" at bounding box center [717, 620] width 31 height 14
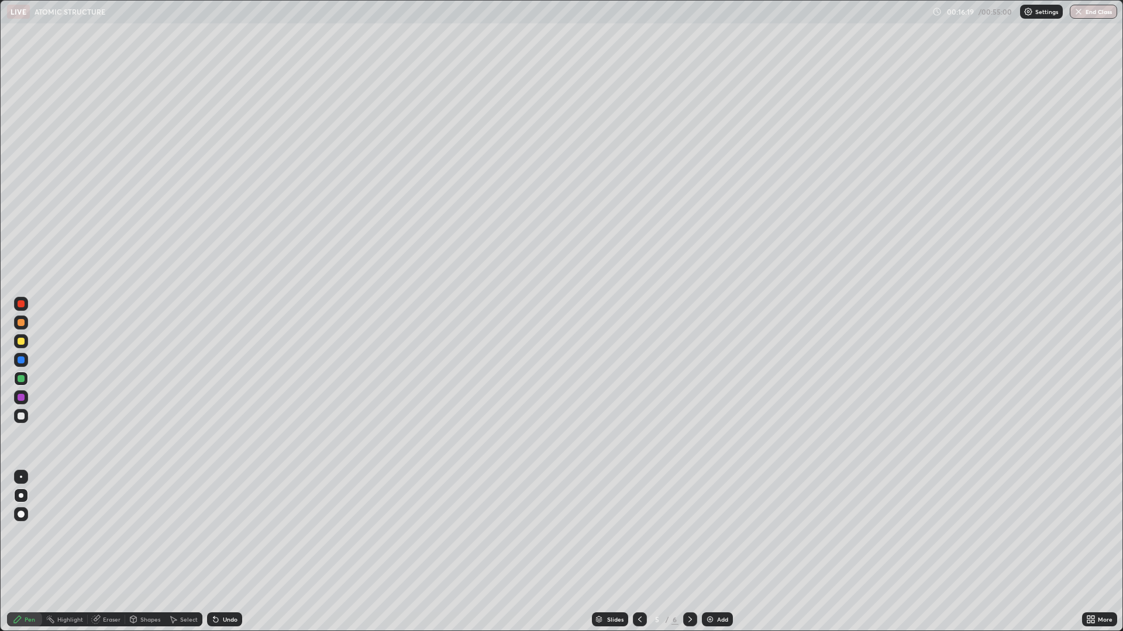
click at [714, 552] on div "Add" at bounding box center [717, 620] width 31 height 14
click at [638, 552] on icon at bounding box center [639, 619] width 9 height 9
click at [22, 324] on div at bounding box center [21, 322] width 7 height 7
click at [22, 357] on div at bounding box center [21, 360] width 7 height 7
click at [23, 306] on div at bounding box center [21, 304] width 7 height 7
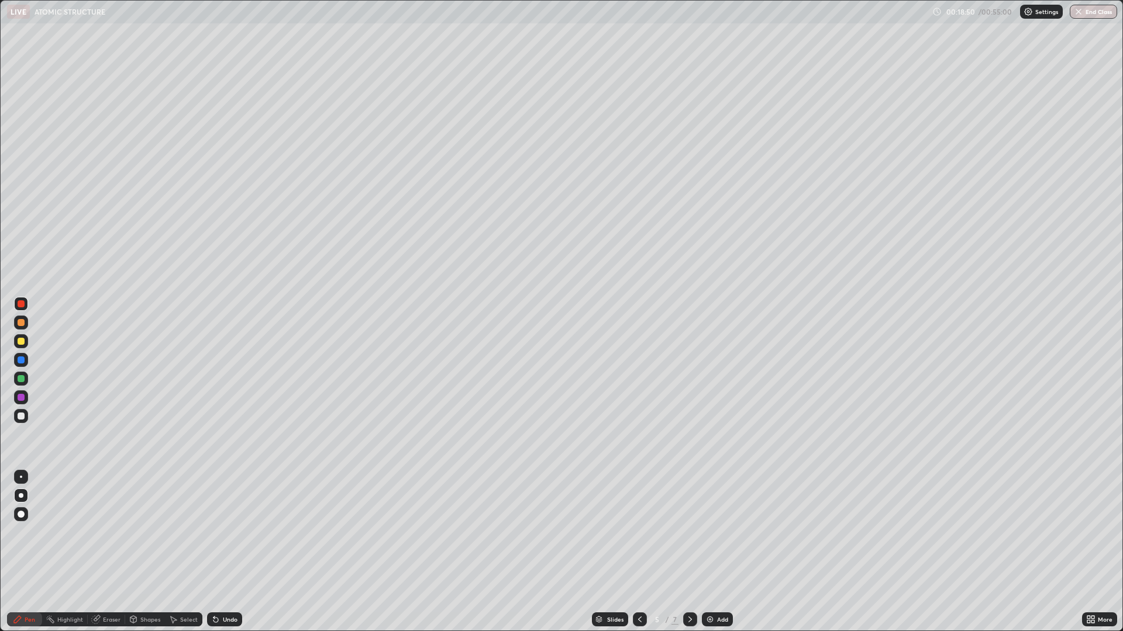
click at [694, 552] on div at bounding box center [690, 620] width 14 height 14
click at [690, 552] on icon at bounding box center [689, 619] width 9 height 9
click at [638, 552] on icon at bounding box center [639, 619] width 9 height 9
click at [695, 552] on div at bounding box center [690, 620] width 14 height 14
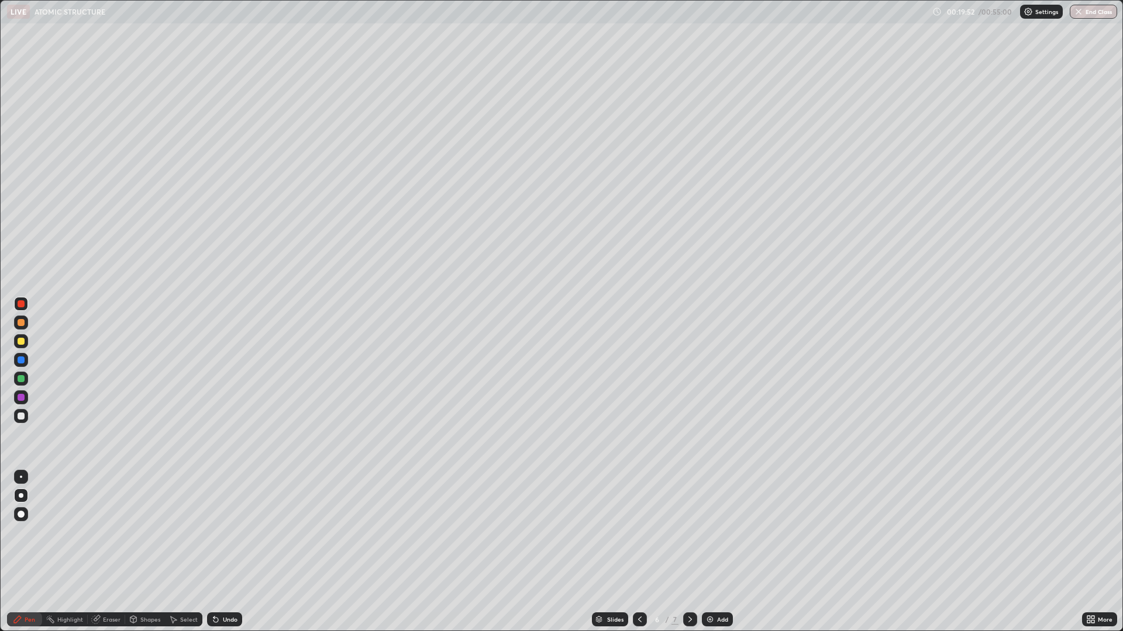
click at [226, 552] on div "Undo" at bounding box center [230, 620] width 15 height 6
click at [20, 343] on div at bounding box center [21, 341] width 7 height 7
click at [20, 364] on div at bounding box center [21, 360] width 14 height 14
click at [20, 341] on div at bounding box center [21, 341] width 7 height 7
click at [23, 323] on div at bounding box center [21, 322] width 7 height 7
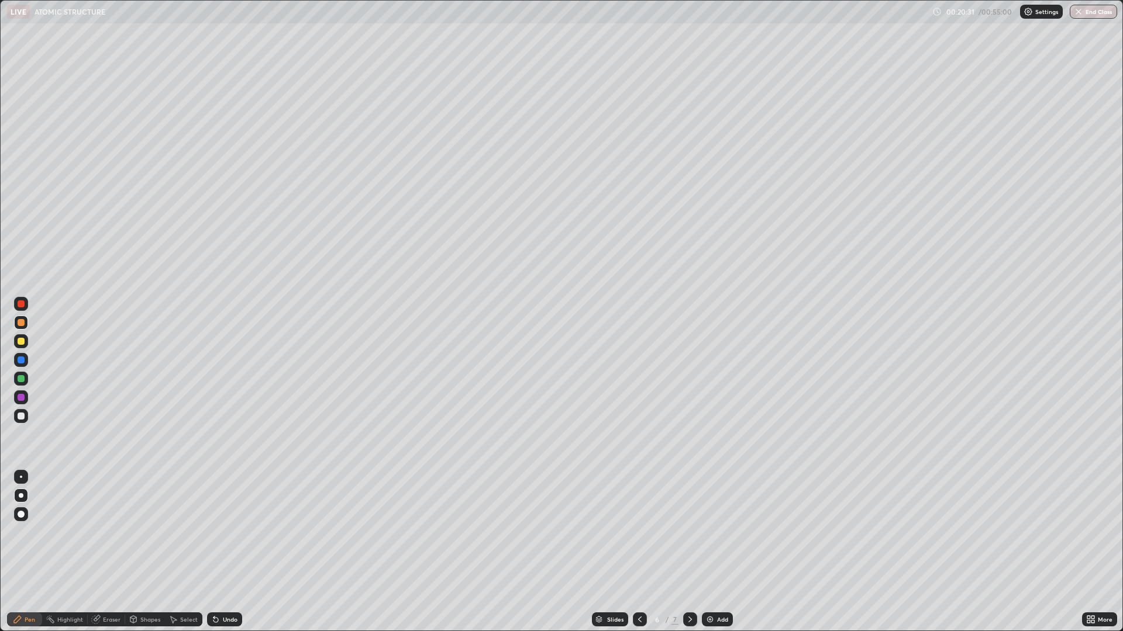
click at [226, 552] on div "Undo" at bounding box center [230, 620] width 15 height 6
click at [228, 552] on div "Undo" at bounding box center [230, 620] width 15 height 6
click at [229, 552] on div "Undo" at bounding box center [230, 620] width 15 height 6
click at [226, 552] on div "Undo" at bounding box center [230, 620] width 15 height 6
click at [227, 552] on div "Undo" at bounding box center [230, 620] width 15 height 6
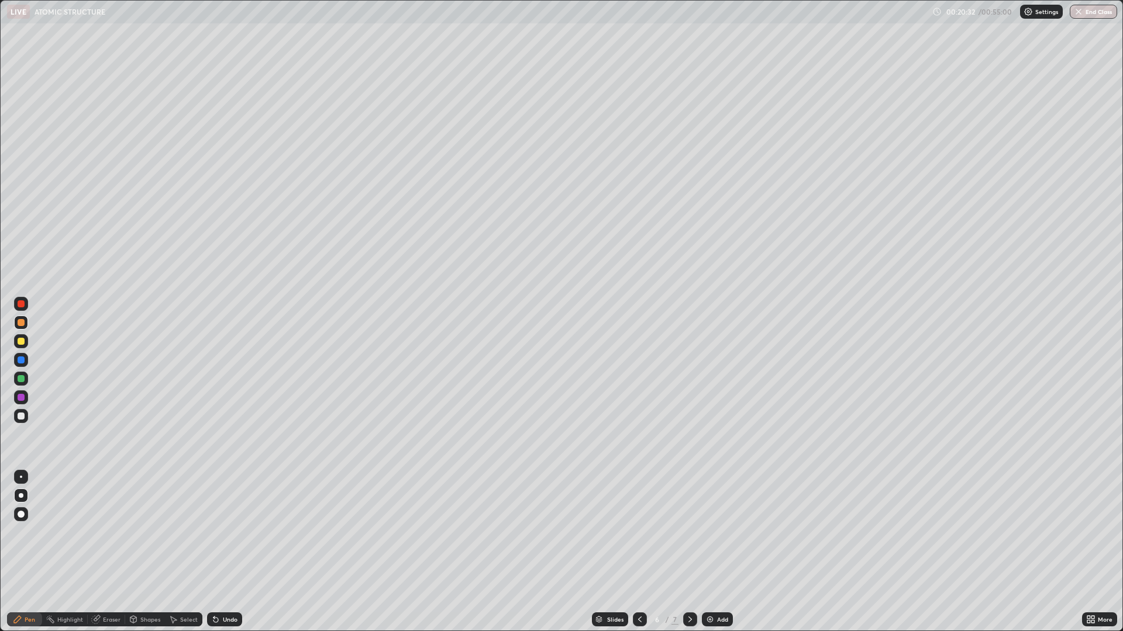
click at [224, 552] on div "Undo" at bounding box center [230, 620] width 15 height 6
click at [223, 552] on div "Undo" at bounding box center [224, 620] width 35 height 14
click at [24, 361] on div at bounding box center [21, 360] width 7 height 7
click at [692, 552] on div at bounding box center [690, 620] width 14 height 14
click at [21, 342] on div at bounding box center [21, 341] width 7 height 7
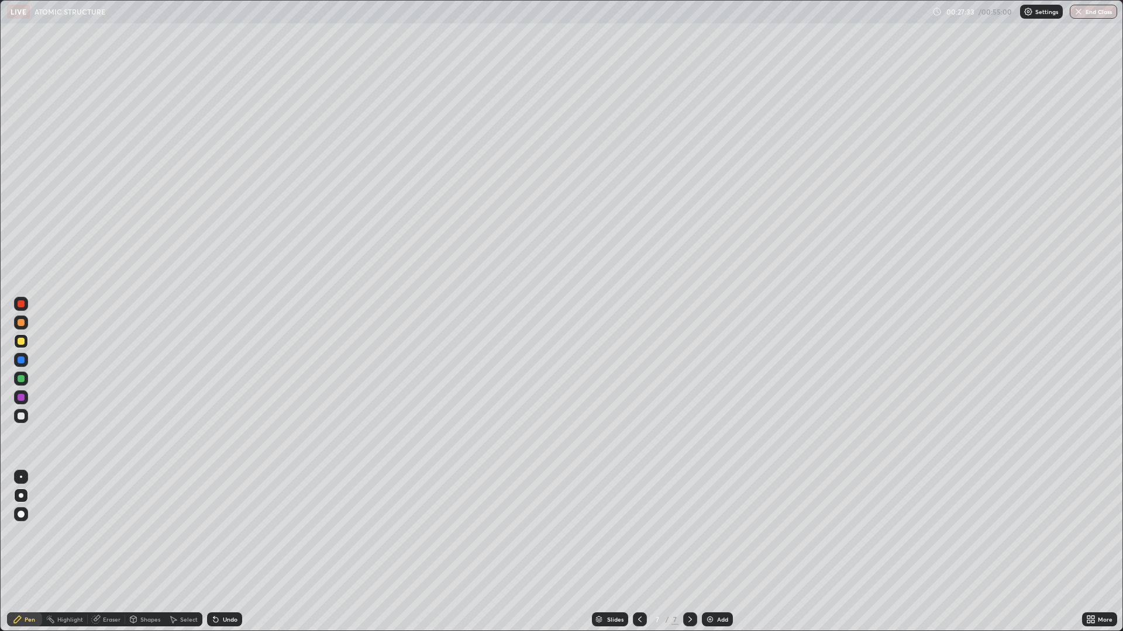
click at [19, 321] on div at bounding box center [21, 322] width 7 height 7
click at [720, 552] on div "Add" at bounding box center [722, 620] width 11 height 6
click at [22, 361] on div at bounding box center [21, 360] width 7 height 7
click at [227, 552] on div "Undo" at bounding box center [230, 620] width 15 height 6
click at [222, 552] on div "Undo" at bounding box center [224, 620] width 35 height 14
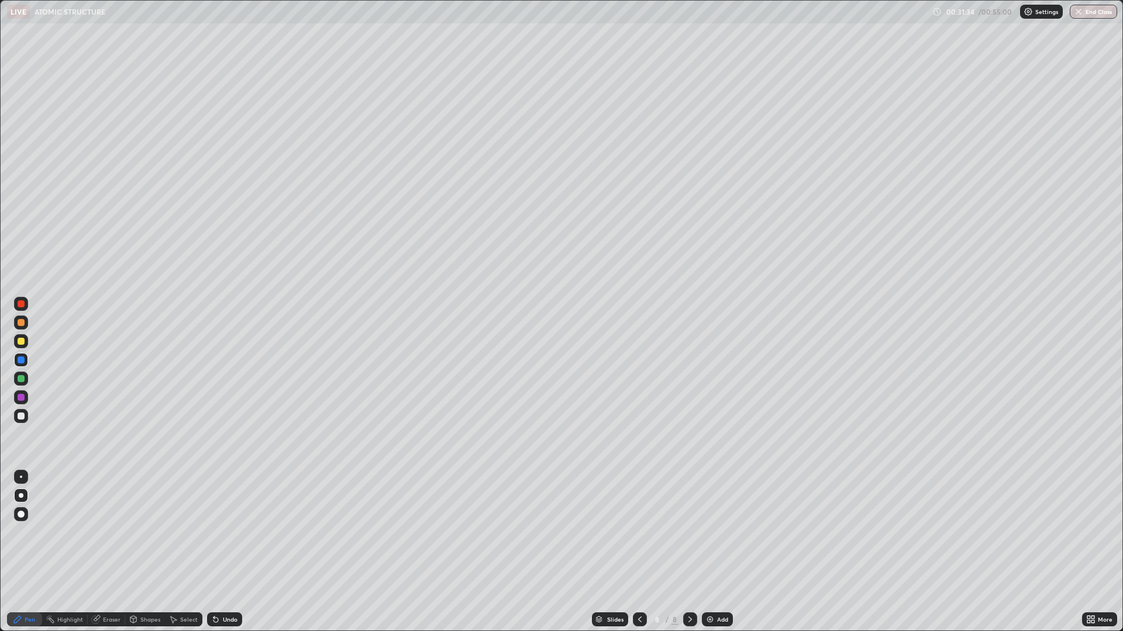
click at [226, 552] on div "Undo" at bounding box center [224, 620] width 35 height 14
click at [225, 552] on div "Undo" at bounding box center [230, 620] width 15 height 6
click at [226, 552] on div "Undo" at bounding box center [224, 620] width 35 height 14
click at [225, 552] on div "Undo" at bounding box center [224, 620] width 35 height 14
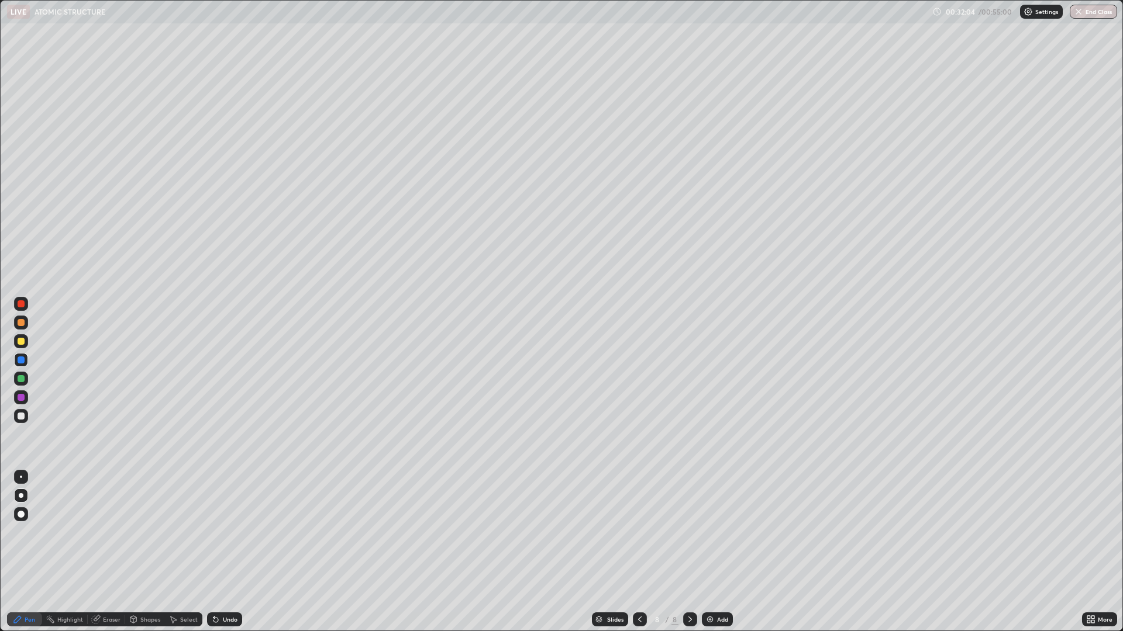
click at [719, 552] on div "Add" at bounding box center [722, 620] width 11 height 6
click at [19, 343] on div at bounding box center [21, 341] width 7 height 7
click at [223, 552] on div "Undo" at bounding box center [230, 620] width 15 height 6
click at [224, 552] on div "Undo" at bounding box center [230, 620] width 15 height 6
click at [22, 358] on div at bounding box center [21, 360] width 7 height 7
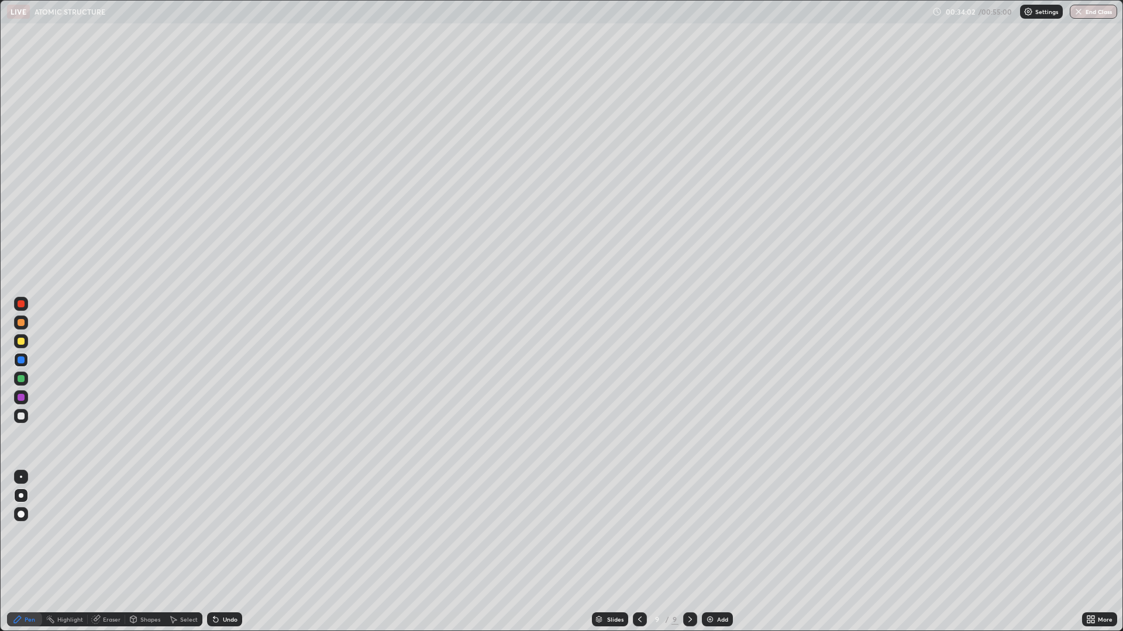
click at [21, 344] on div at bounding box center [21, 341] width 7 height 7
click at [21, 323] on div at bounding box center [21, 322] width 7 height 7
click at [227, 552] on div "Undo" at bounding box center [230, 620] width 15 height 6
click at [711, 552] on div "Add" at bounding box center [717, 620] width 31 height 14
click at [20, 361] on div at bounding box center [21, 360] width 7 height 7
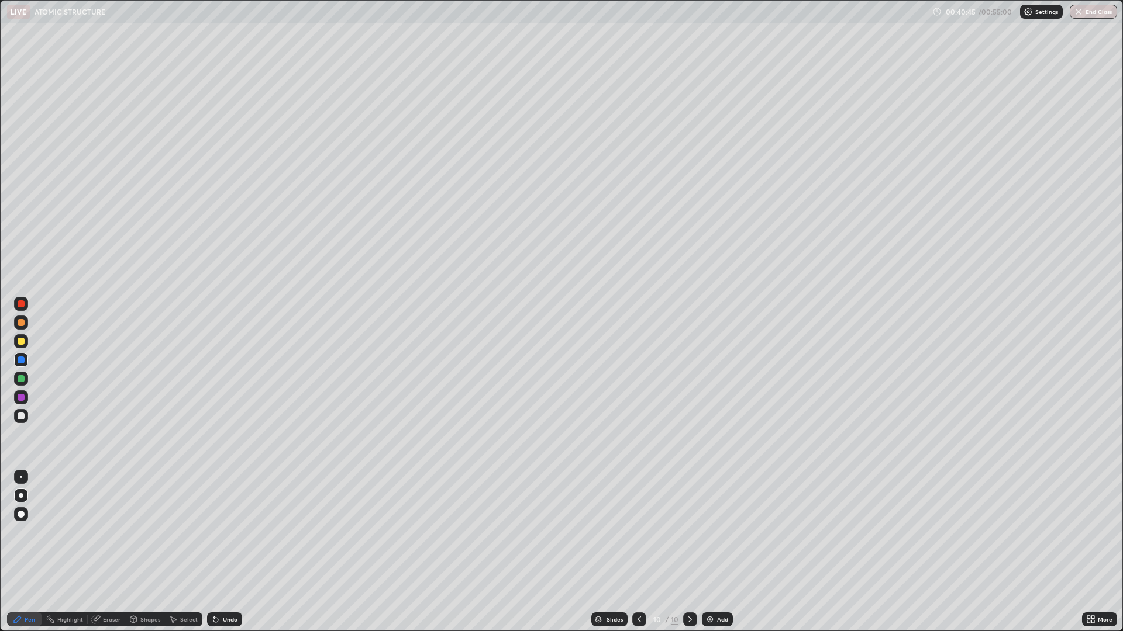
click at [19, 380] on div at bounding box center [21, 378] width 7 height 7
click at [18, 324] on div at bounding box center [21, 322] width 7 height 7
click at [720, 552] on div "Add" at bounding box center [722, 620] width 11 height 6
click at [19, 341] on div at bounding box center [21, 341] width 7 height 7
click at [20, 326] on div at bounding box center [21, 322] width 7 height 7
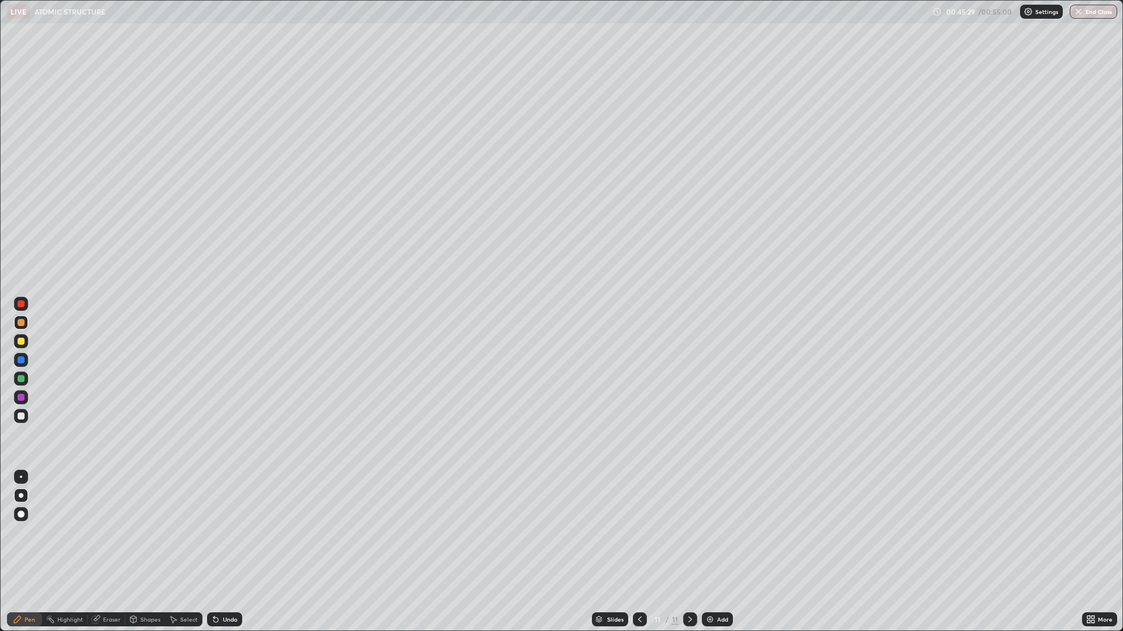
click at [16, 308] on div at bounding box center [21, 304] width 14 height 14
click at [220, 552] on div "Undo" at bounding box center [224, 620] width 35 height 14
click at [22, 341] on div at bounding box center [21, 341] width 7 height 7
click at [219, 552] on div "Undo" at bounding box center [224, 620] width 35 height 14
click at [231, 552] on div "Undo" at bounding box center [230, 620] width 15 height 6
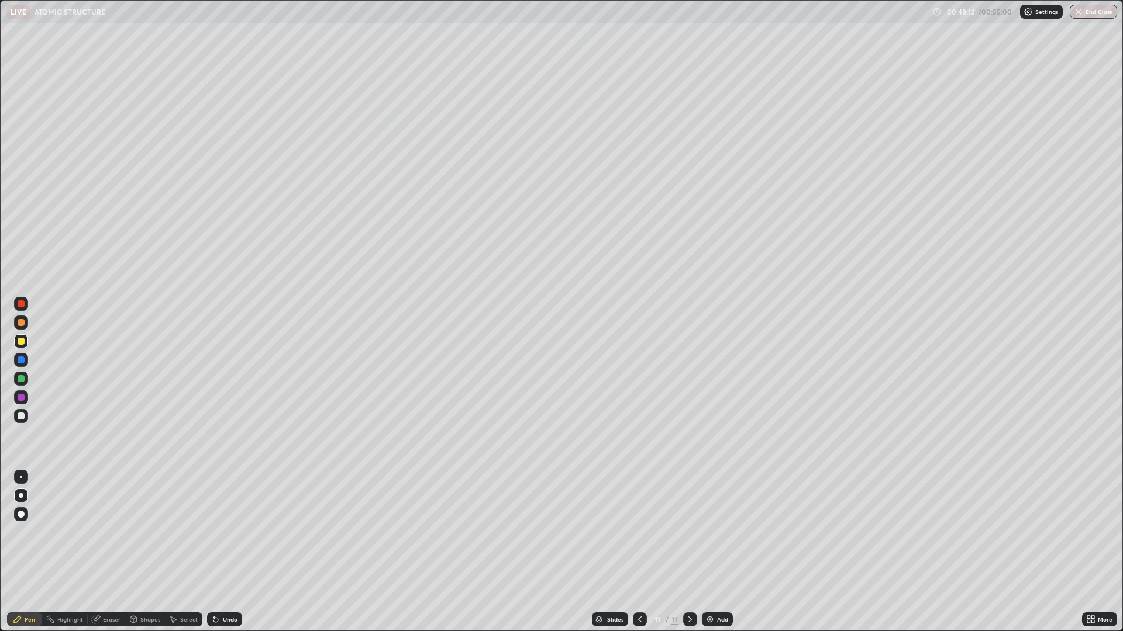
click at [230, 552] on div "Undo" at bounding box center [230, 620] width 15 height 6
click at [23, 372] on div at bounding box center [21, 379] width 14 height 14
click at [22, 360] on div at bounding box center [21, 360] width 7 height 7
click at [717, 552] on div "Add" at bounding box center [722, 620] width 11 height 6
click at [16, 347] on div at bounding box center [21, 341] width 14 height 14
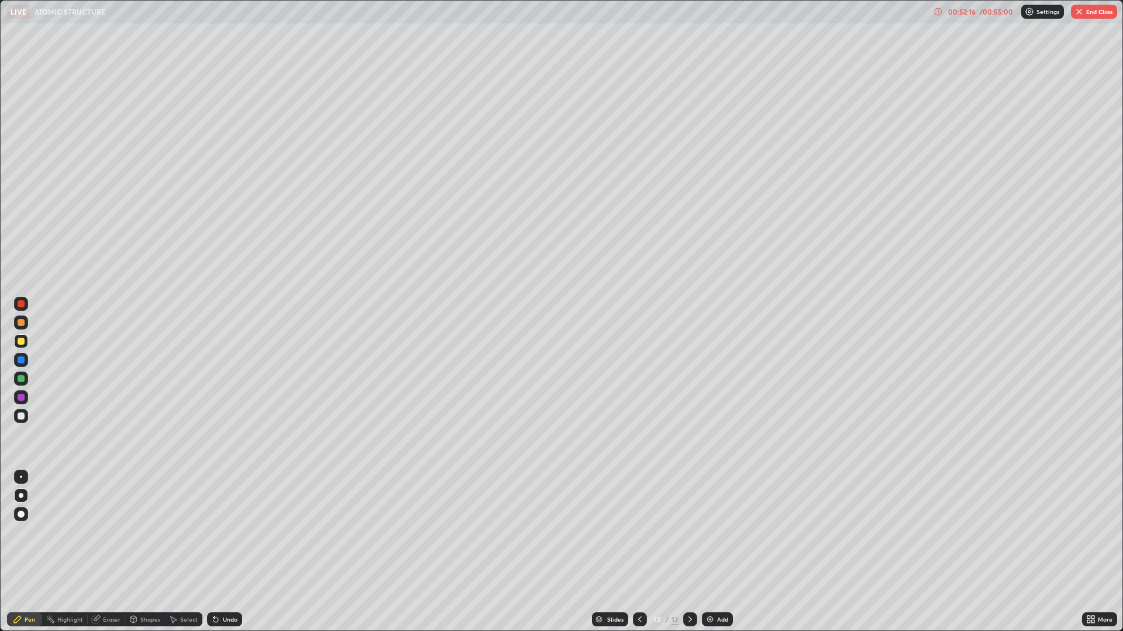
click at [21, 361] on div at bounding box center [21, 360] width 7 height 7
click at [714, 552] on div "Add" at bounding box center [717, 620] width 31 height 14
click at [227, 552] on div "Undo" at bounding box center [224, 620] width 35 height 14
click at [20, 342] on div at bounding box center [21, 341] width 7 height 7
click at [218, 552] on icon at bounding box center [215, 619] width 9 height 9
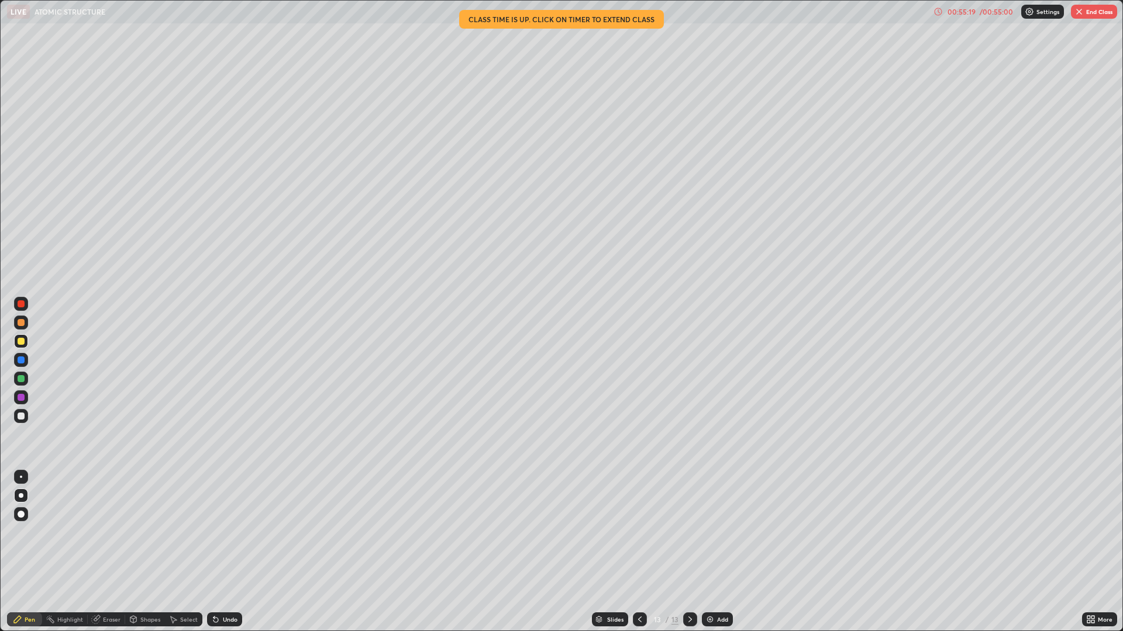
click at [1085, 9] on button "End Class" at bounding box center [1093, 12] width 46 height 14
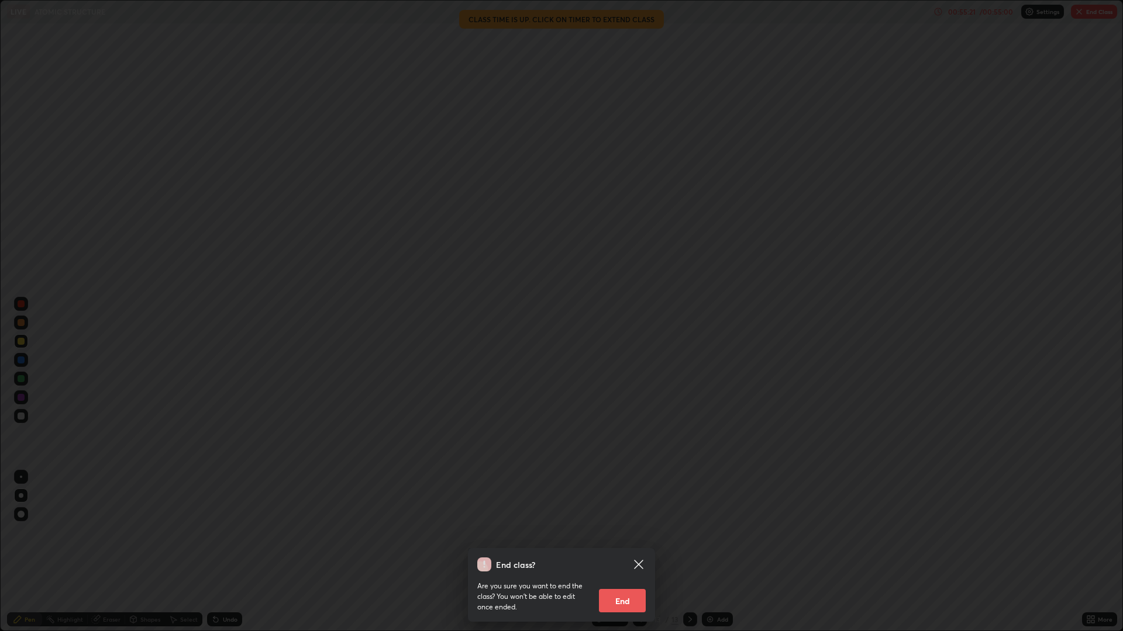
click at [626, 552] on button "End" at bounding box center [622, 600] width 47 height 23
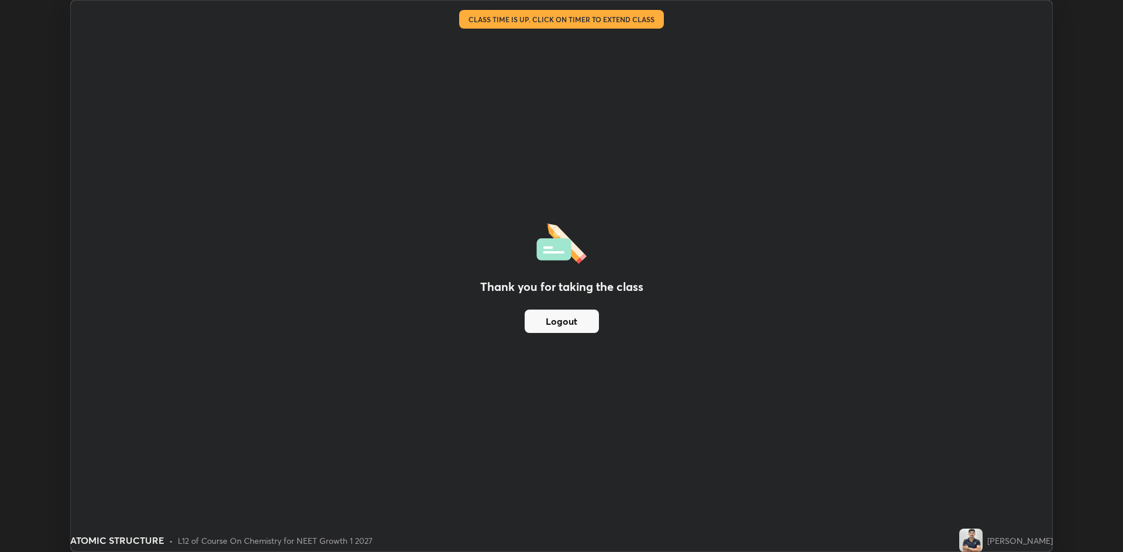
scroll to position [57912, 57342]
